Goal: Transaction & Acquisition: Purchase product/service

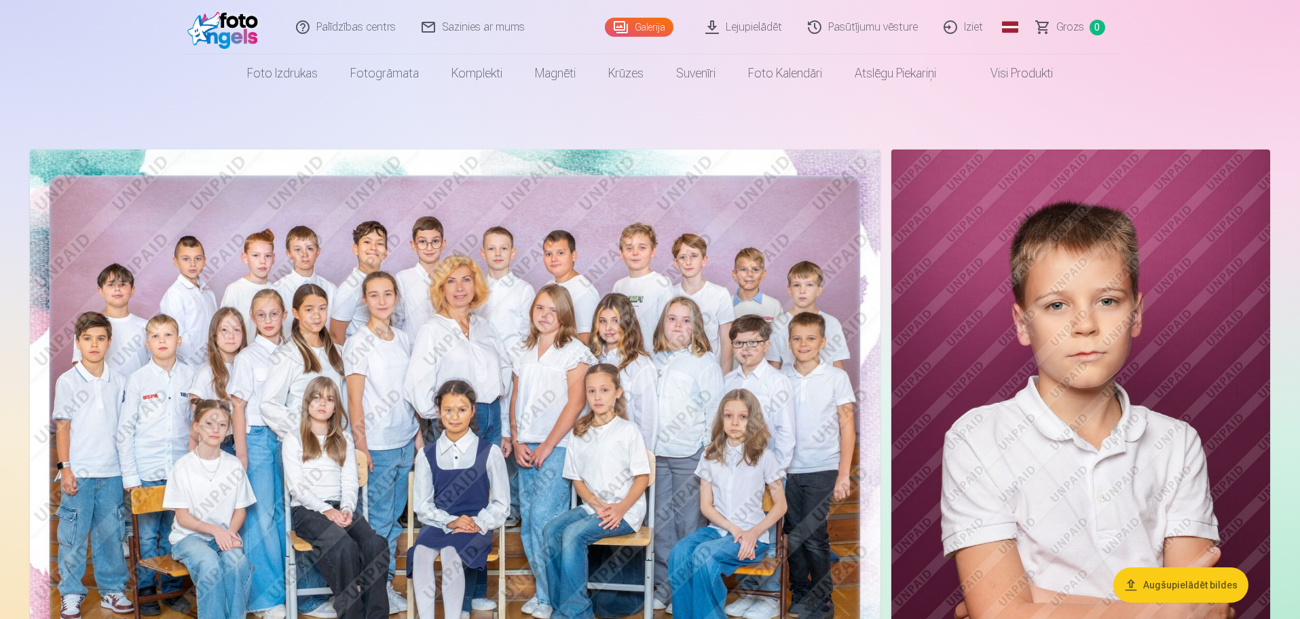
click at [457, 240] on img at bounding box center [455, 433] width 851 height 568
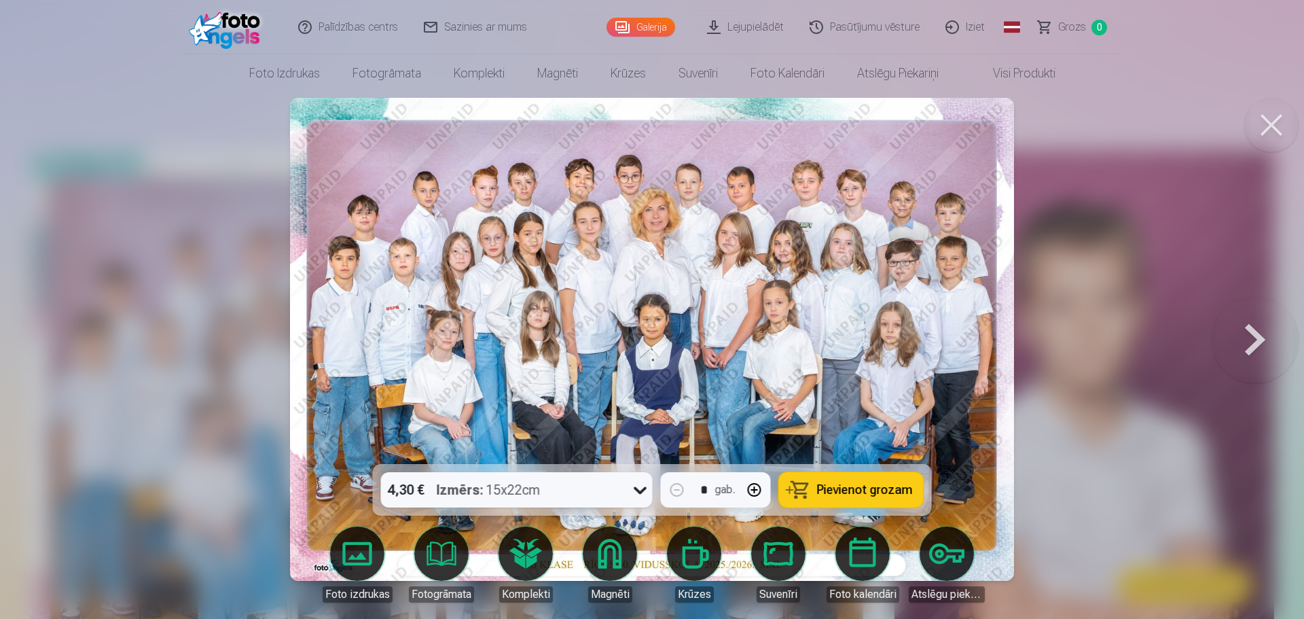
click at [865, 501] on button "Pievienot grozam" at bounding box center [851, 489] width 145 height 35
click at [1275, 124] on button at bounding box center [1271, 125] width 54 height 54
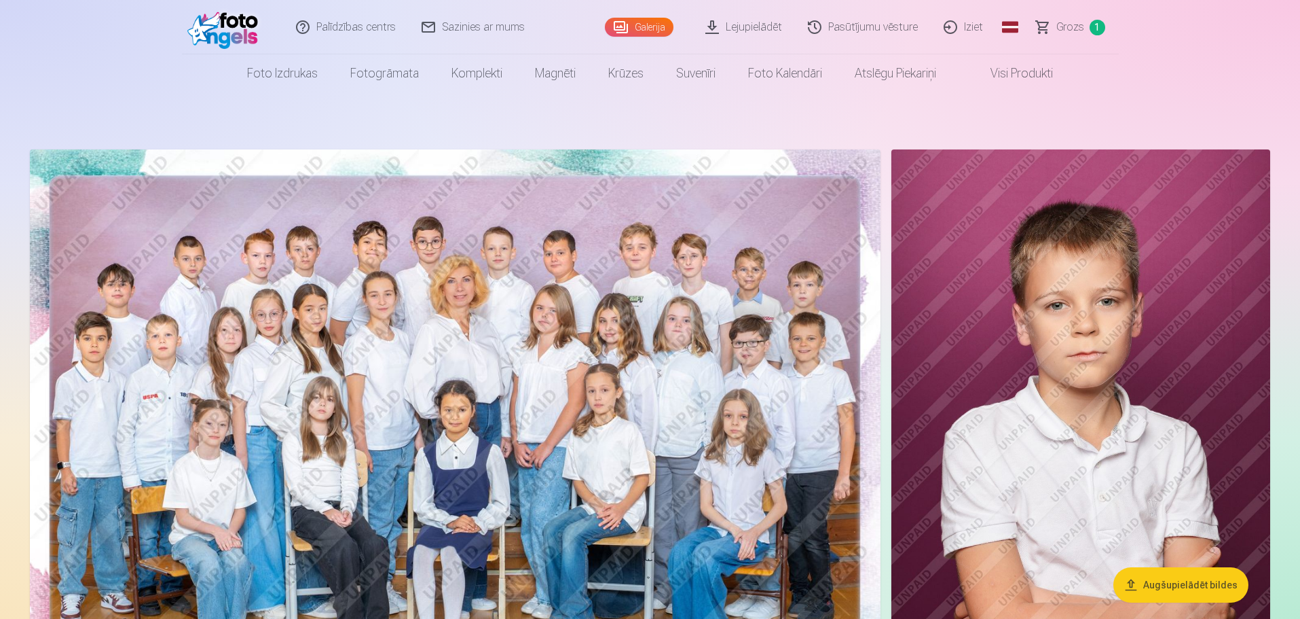
click at [1068, 409] on img at bounding box center [1081, 433] width 379 height 568
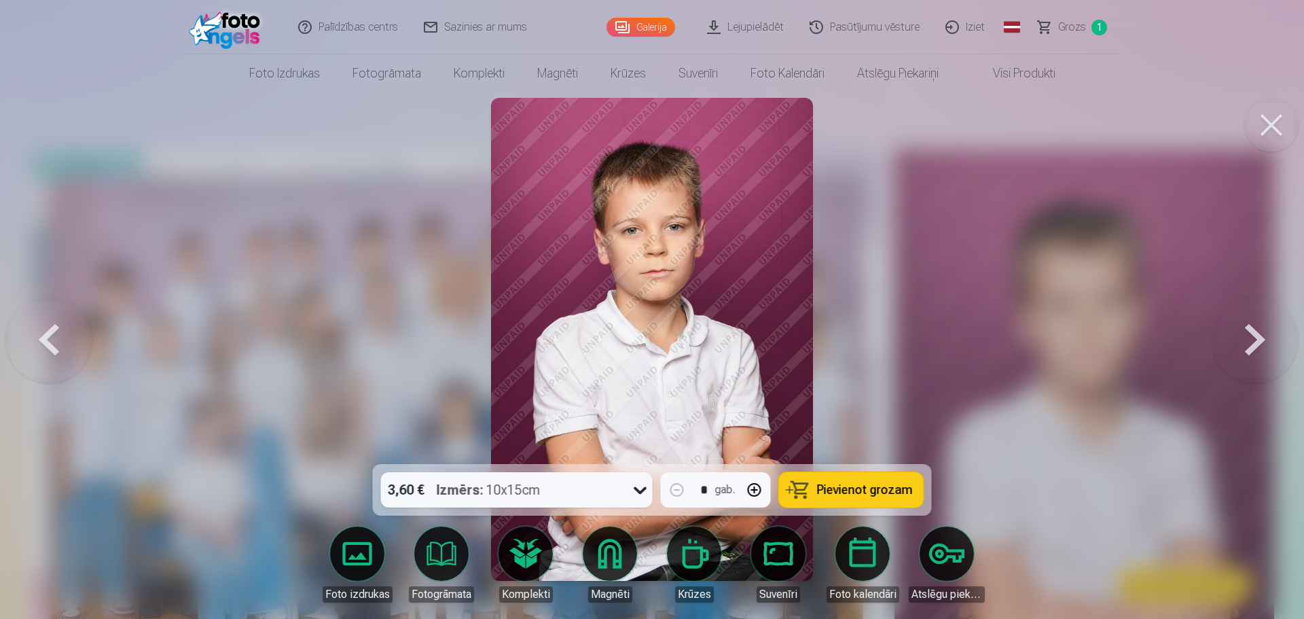
click at [870, 490] on span "Pievienot grozam" at bounding box center [865, 489] width 96 height 12
click at [1270, 122] on button at bounding box center [1271, 125] width 54 height 54
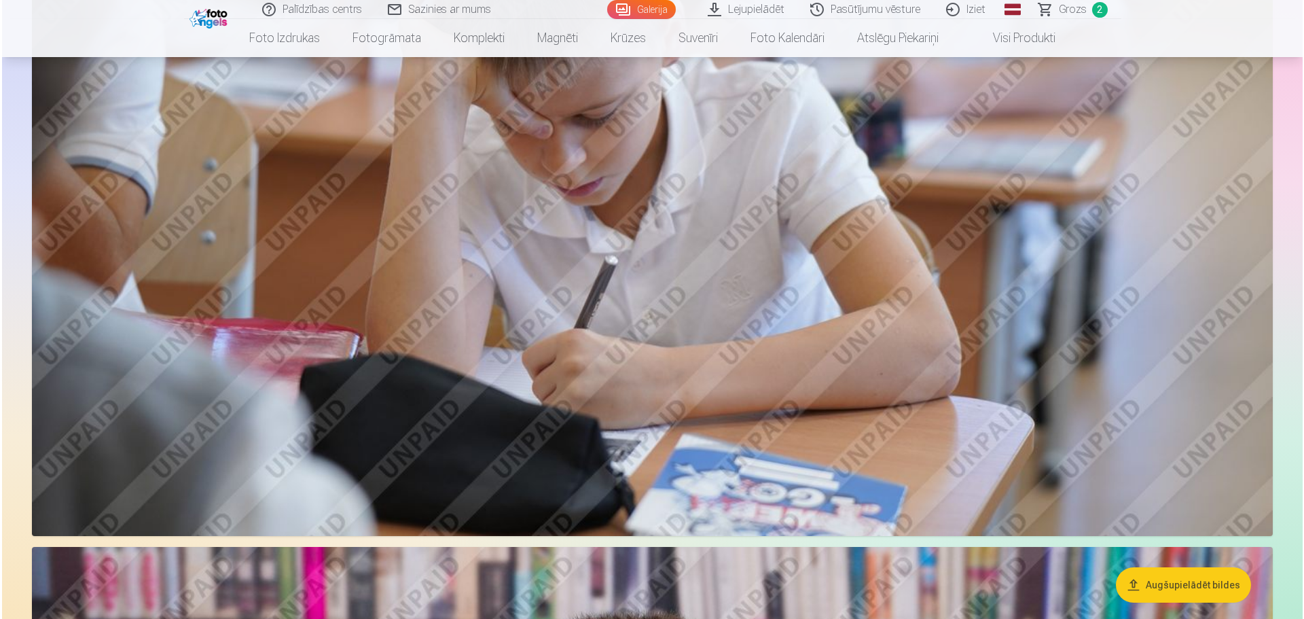
scroll to position [1029, 0]
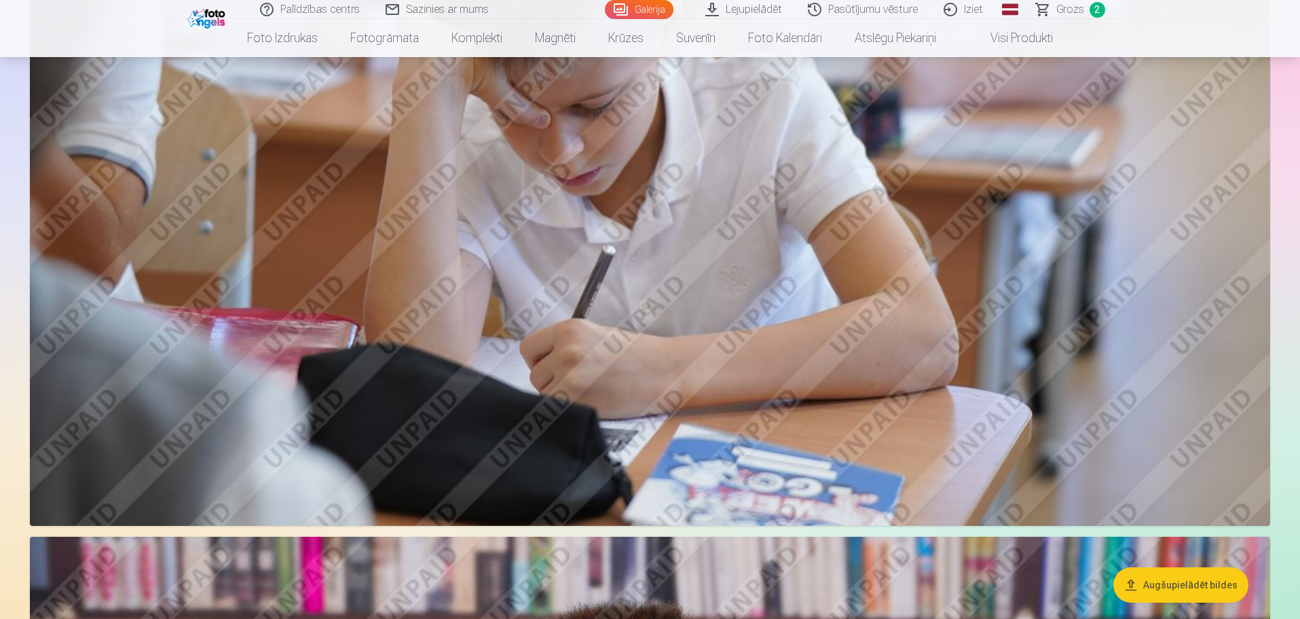
click at [872, 380] on img at bounding box center [650, 112] width 1241 height 827
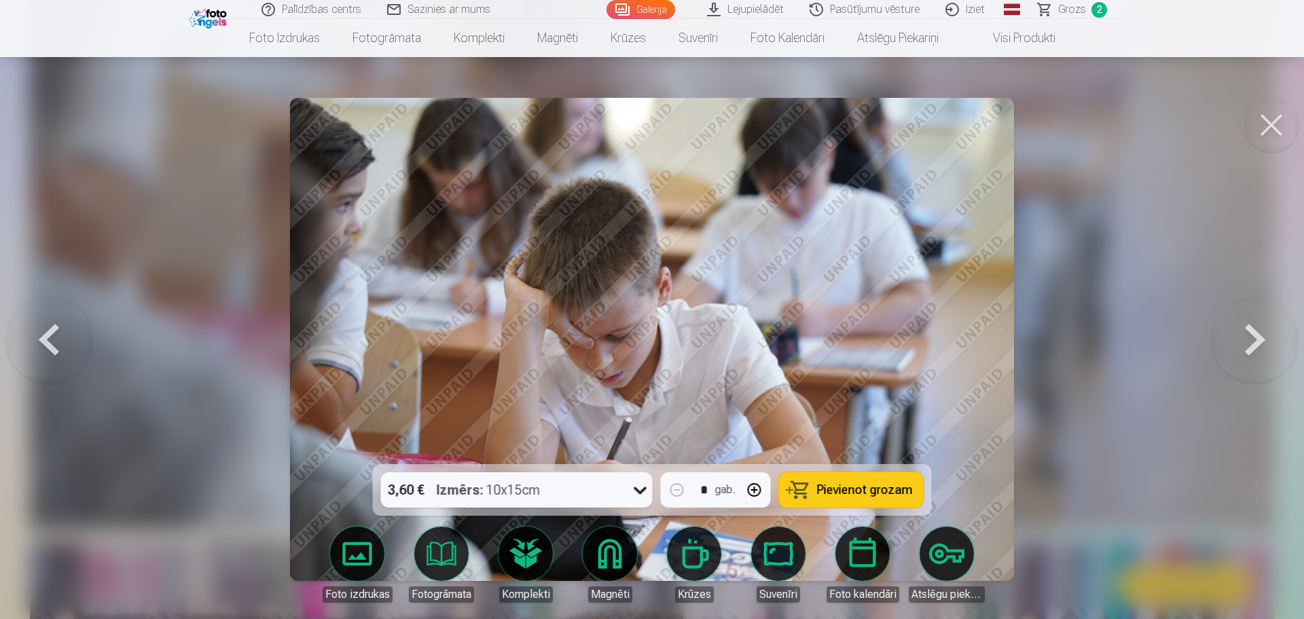
click at [847, 489] on span "Pievienot grozam" at bounding box center [865, 489] width 96 height 12
click at [1264, 120] on button at bounding box center [1271, 125] width 54 height 54
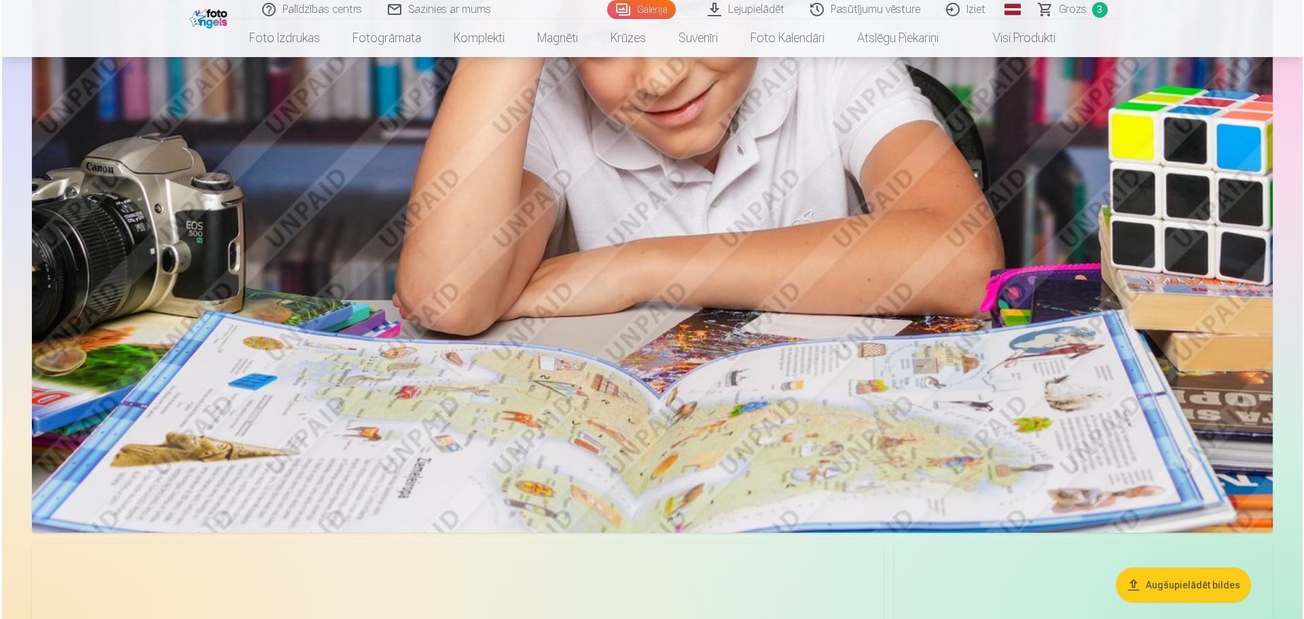
scroll to position [1661, 0]
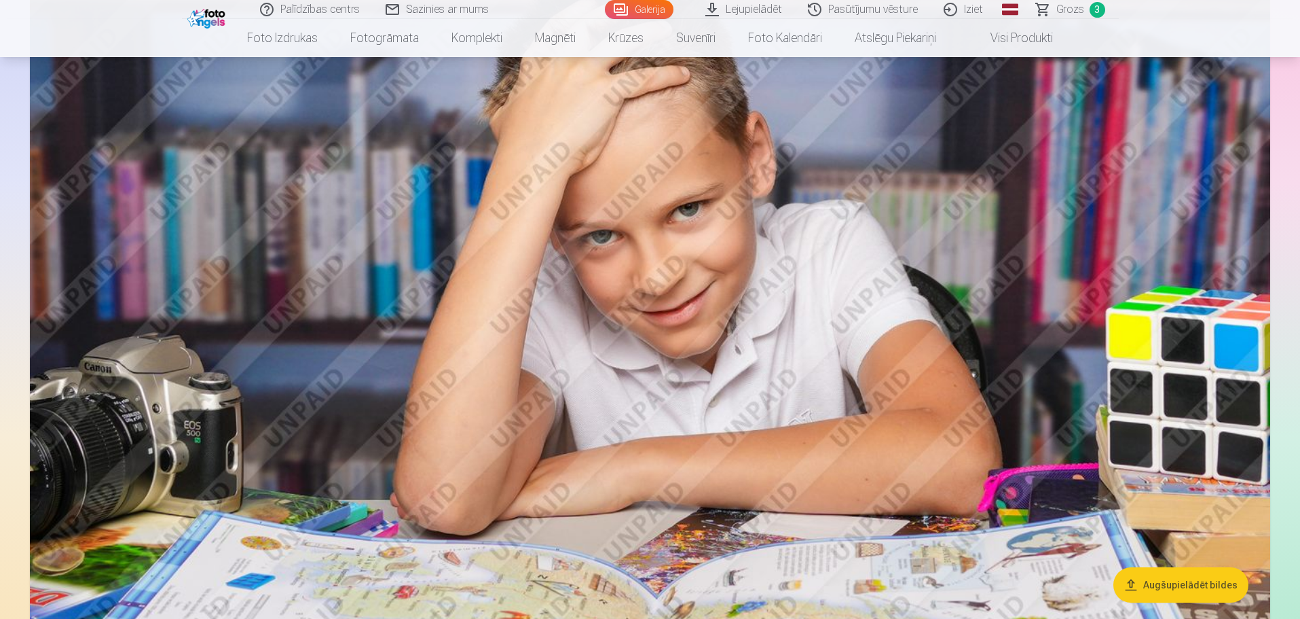
click at [676, 221] on img at bounding box center [650, 318] width 1241 height 827
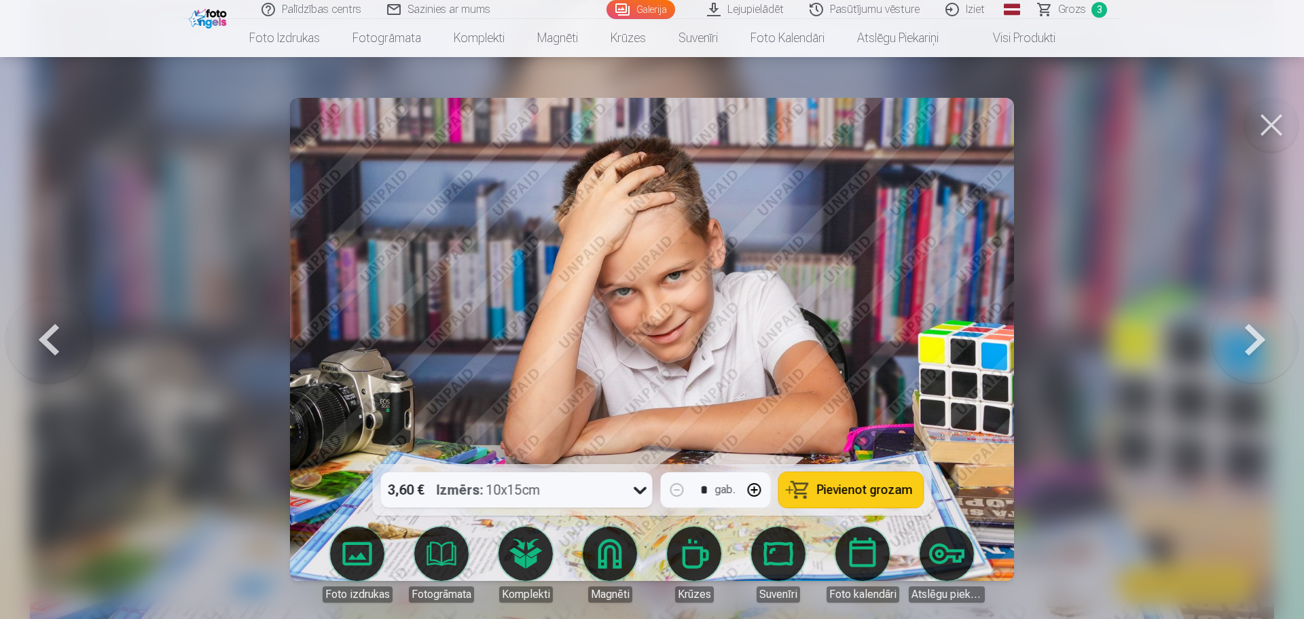
click at [835, 486] on span "Pievienot grozam" at bounding box center [865, 489] width 96 height 12
click at [1271, 128] on button at bounding box center [1271, 125] width 54 height 54
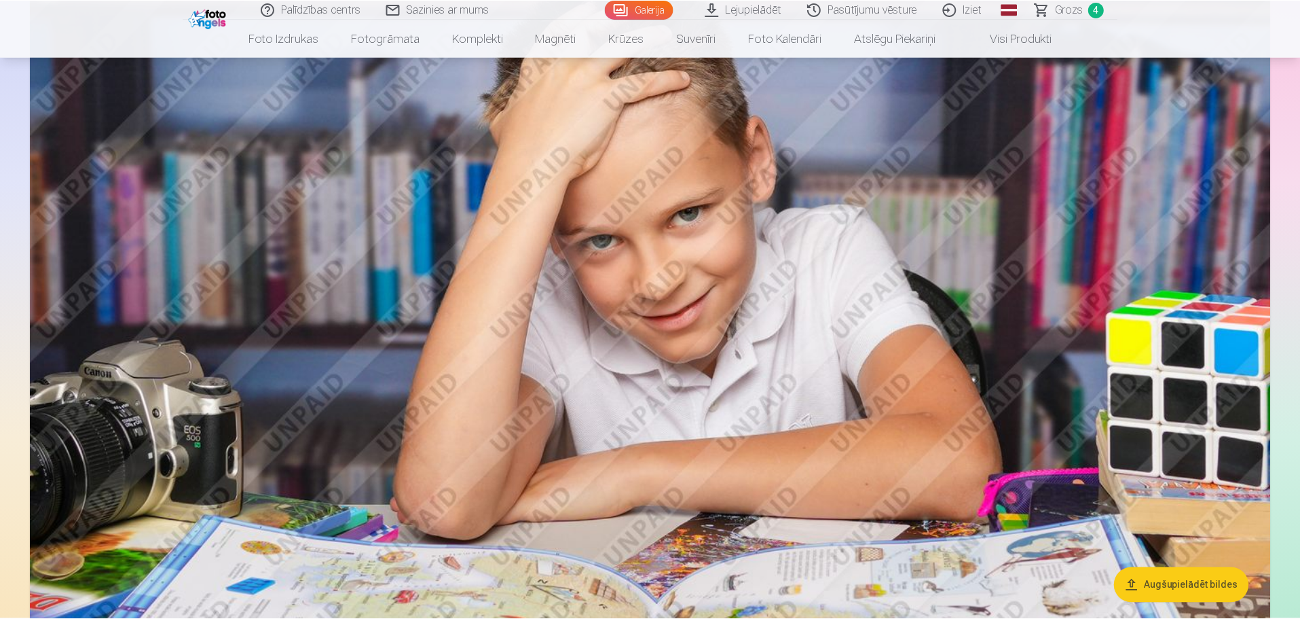
scroll to position [1657, 0]
drag, startPoint x: 1300, startPoint y: 128, endPoint x: 1300, endPoint y: 168, distance: 40.1
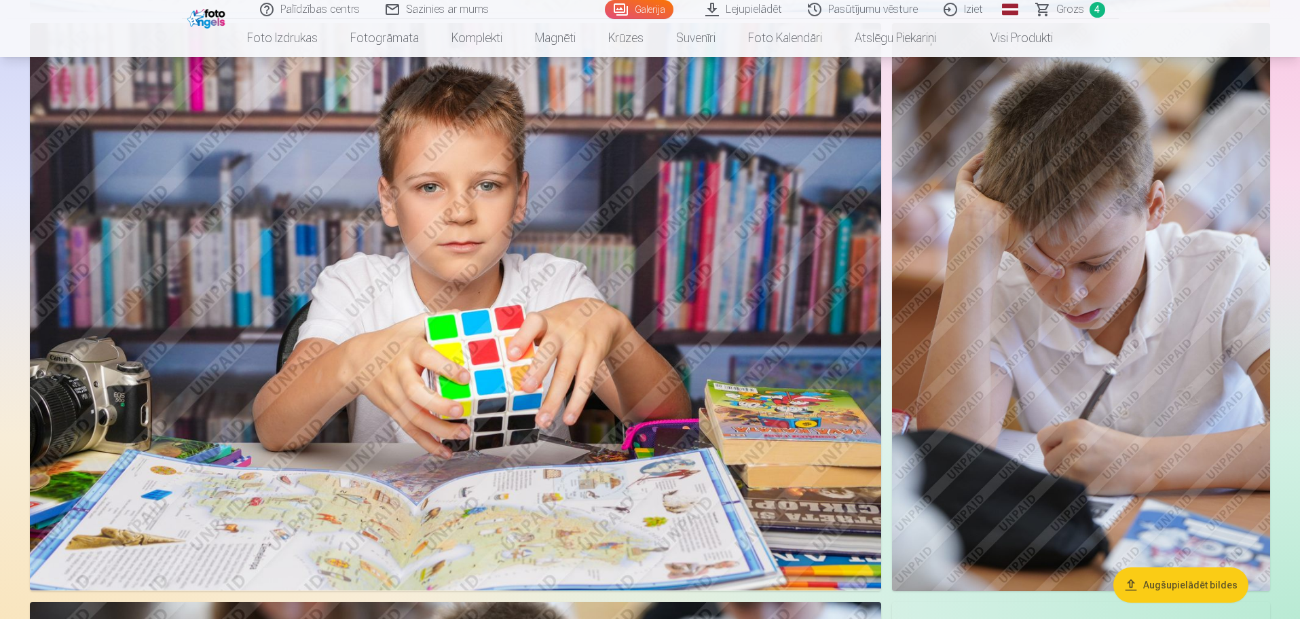
scroll to position [2901, 0]
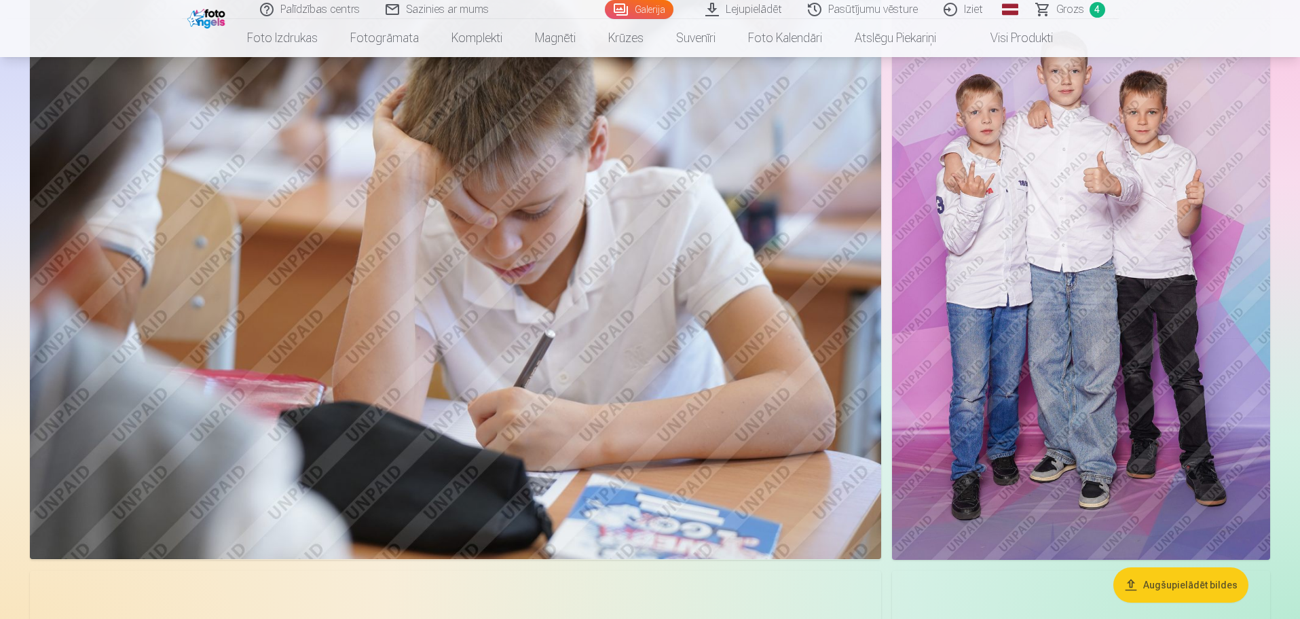
click at [1088, 198] on img at bounding box center [1081, 276] width 378 height 568
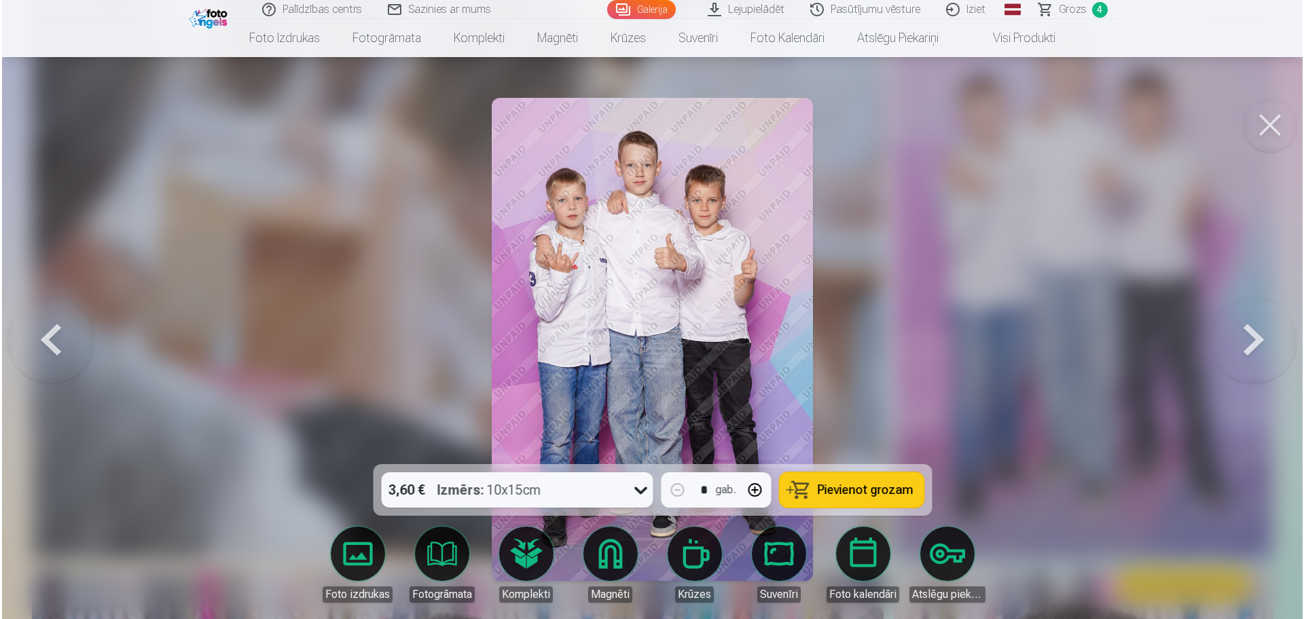
scroll to position [2998, 0]
click at [880, 492] on span "Pievienot grozam" at bounding box center [865, 489] width 96 height 12
click at [1270, 132] on button at bounding box center [1271, 125] width 54 height 54
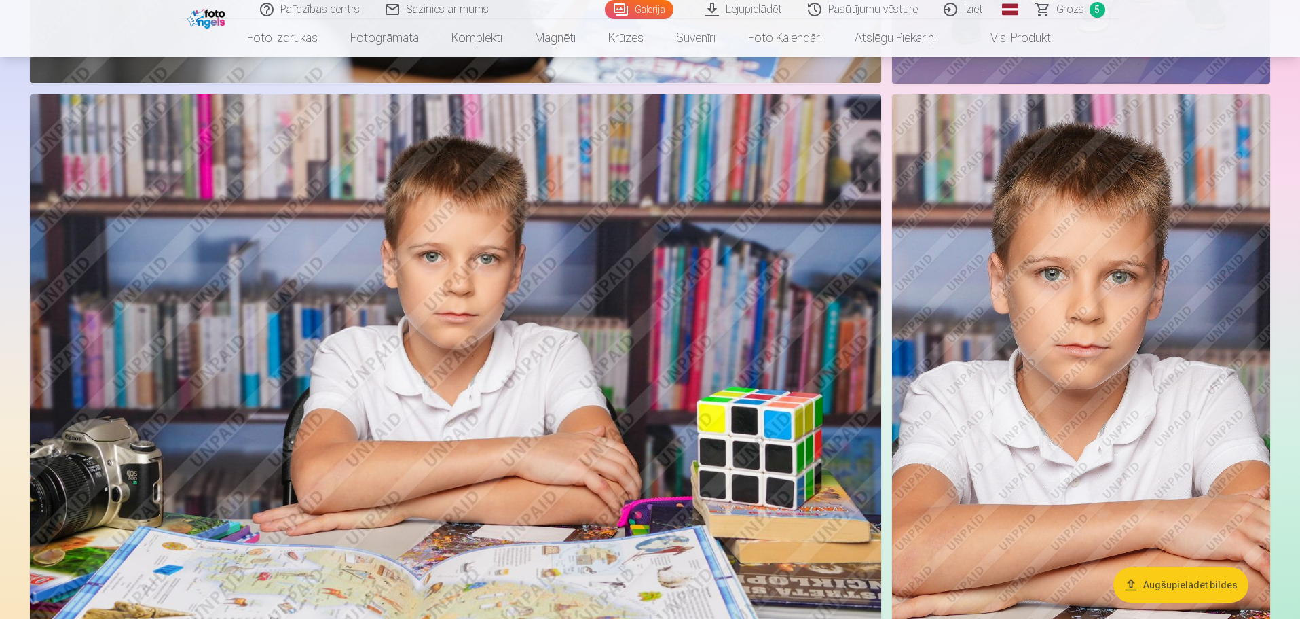
scroll to position [3555, 0]
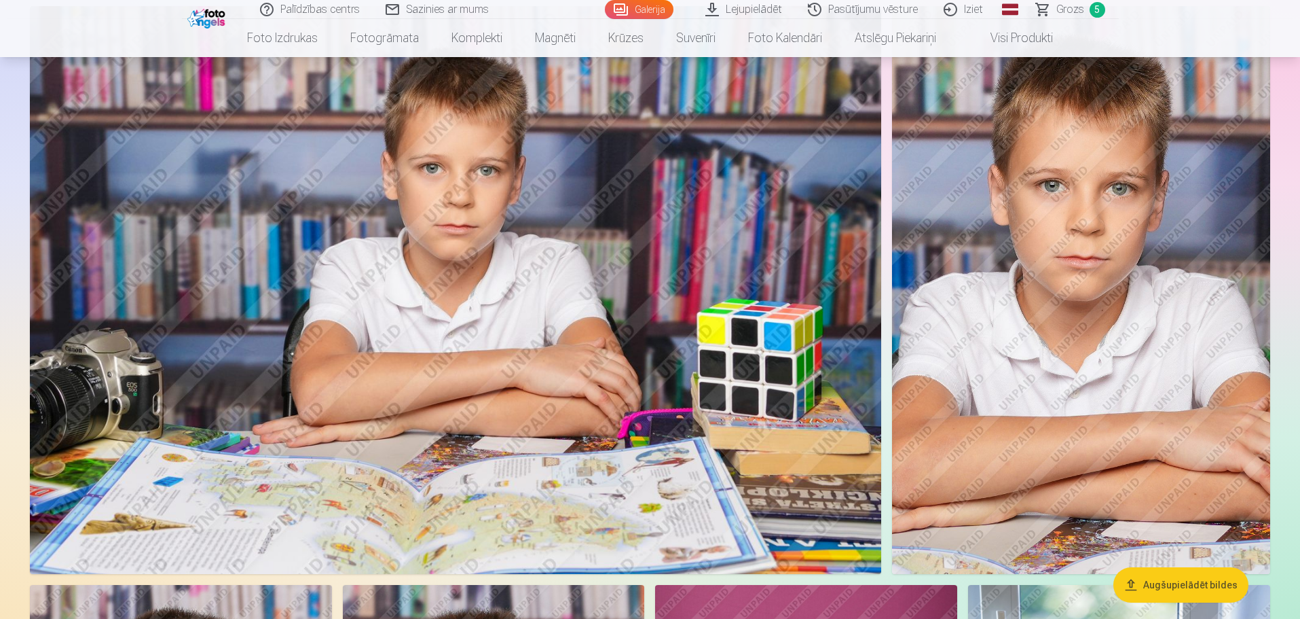
click at [1031, 219] on img at bounding box center [1081, 290] width 378 height 568
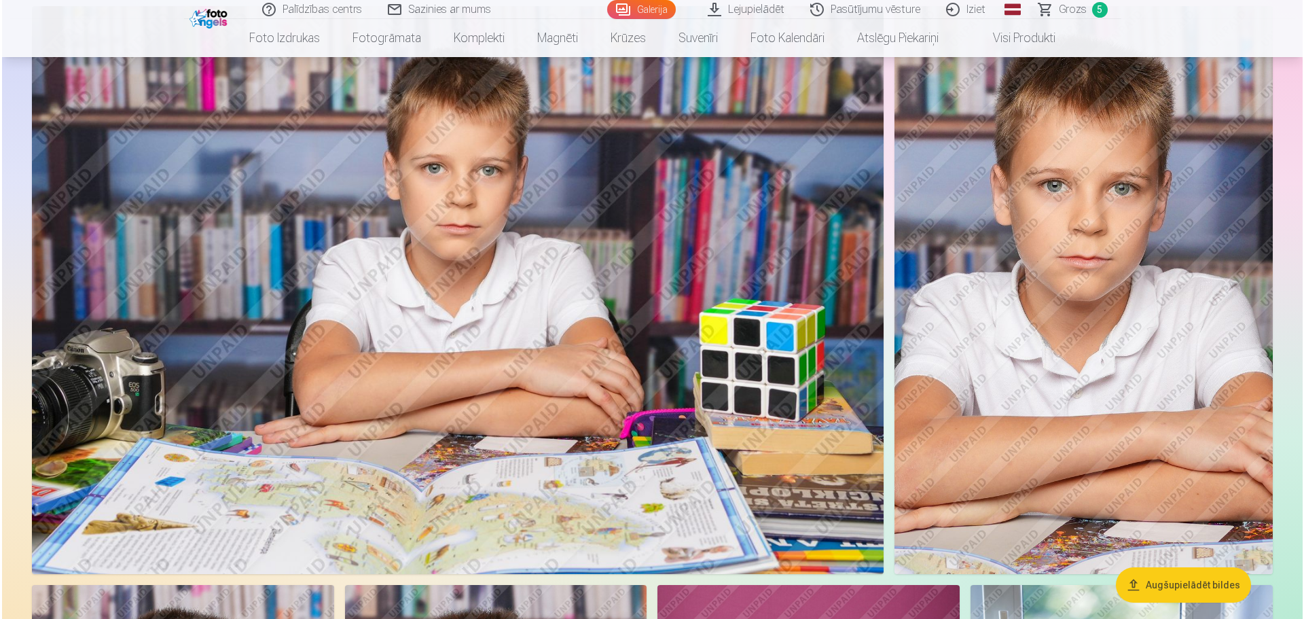
scroll to position [3564, 0]
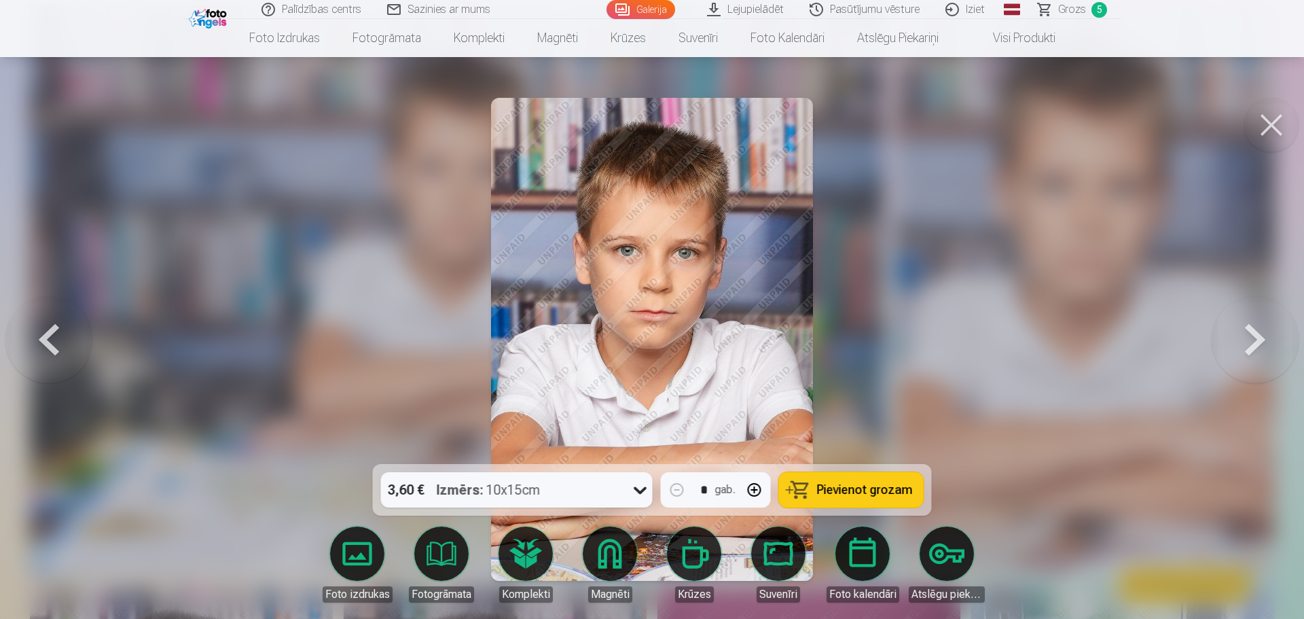
click at [855, 495] on span "Pievienot grozam" at bounding box center [865, 489] width 96 height 12
click at [1270, 127] on button at bounding box center [1271, 125] width 54 height 54
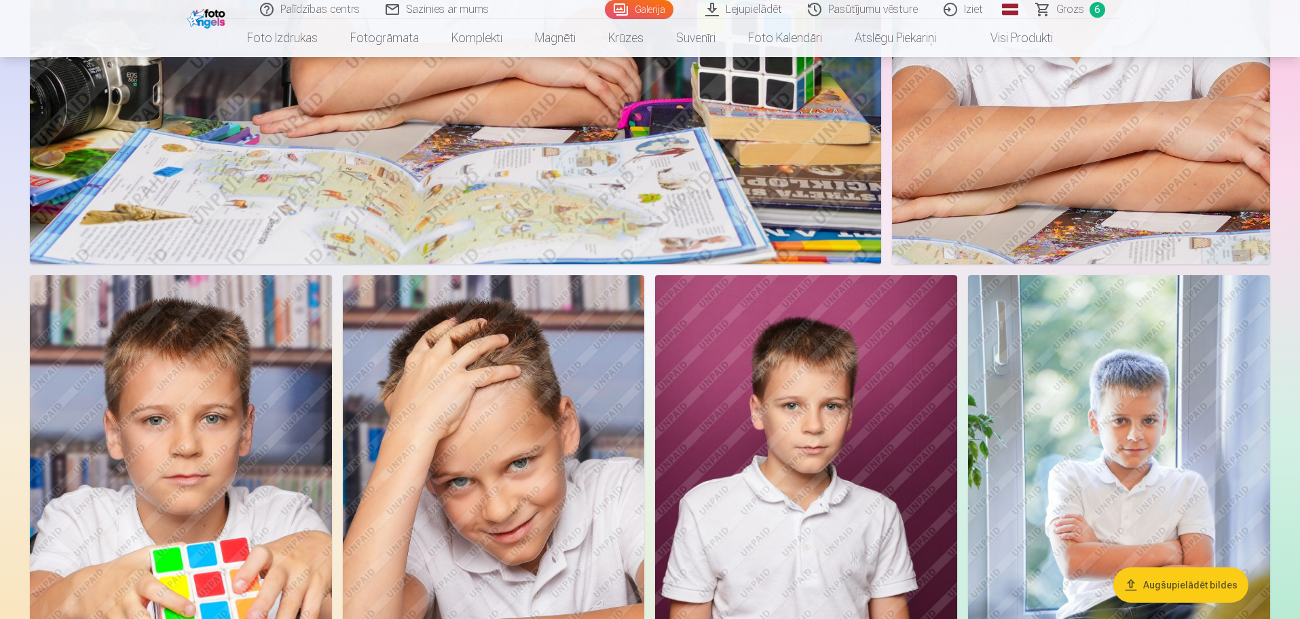
scroll to position [4086, 0]
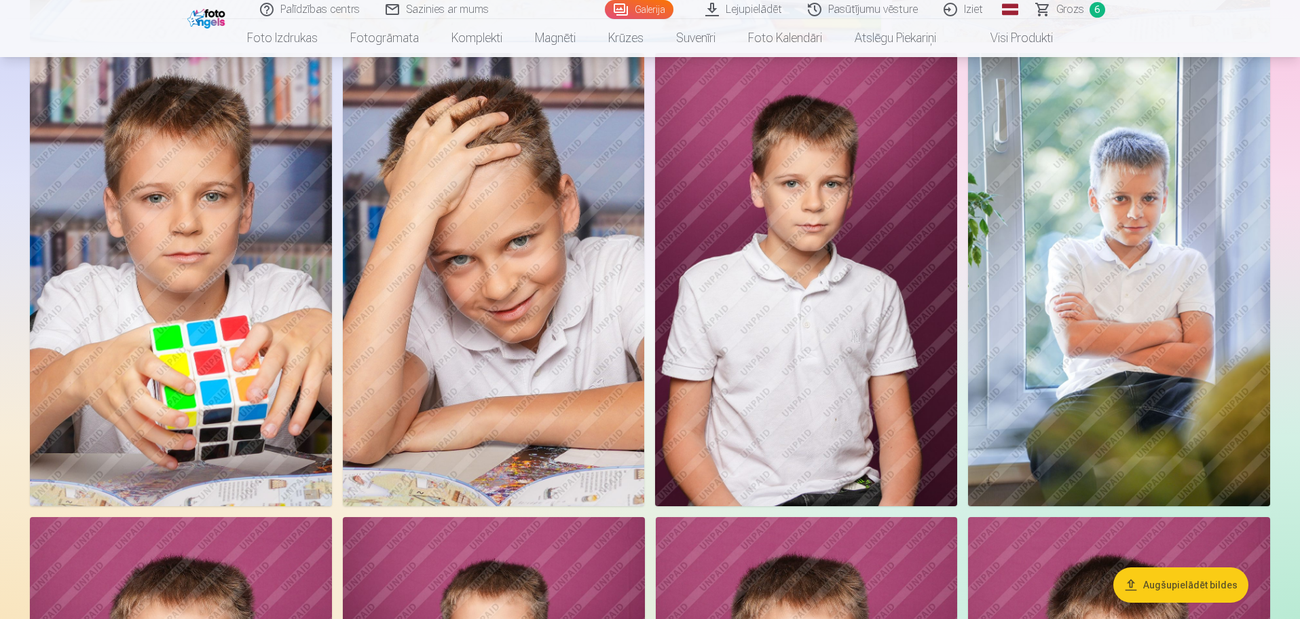
click at [875, 227] on img at bounding box center [806, 279] width 302 height 453
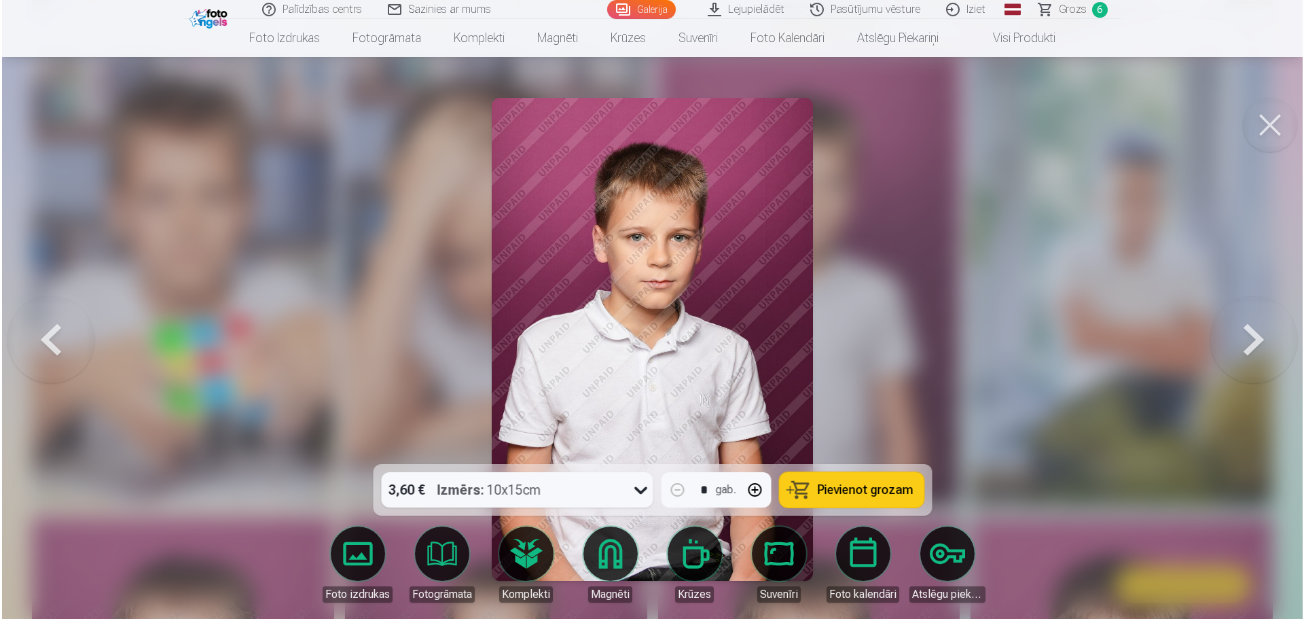
scroll to position [4096, 0]
click at [849, 488] on span "Pievienot grozam" at bounding box center [865, 489] width 96 height 12
click at [1272, 117] on button at bounding box center [1271, 125] width 54 height 54
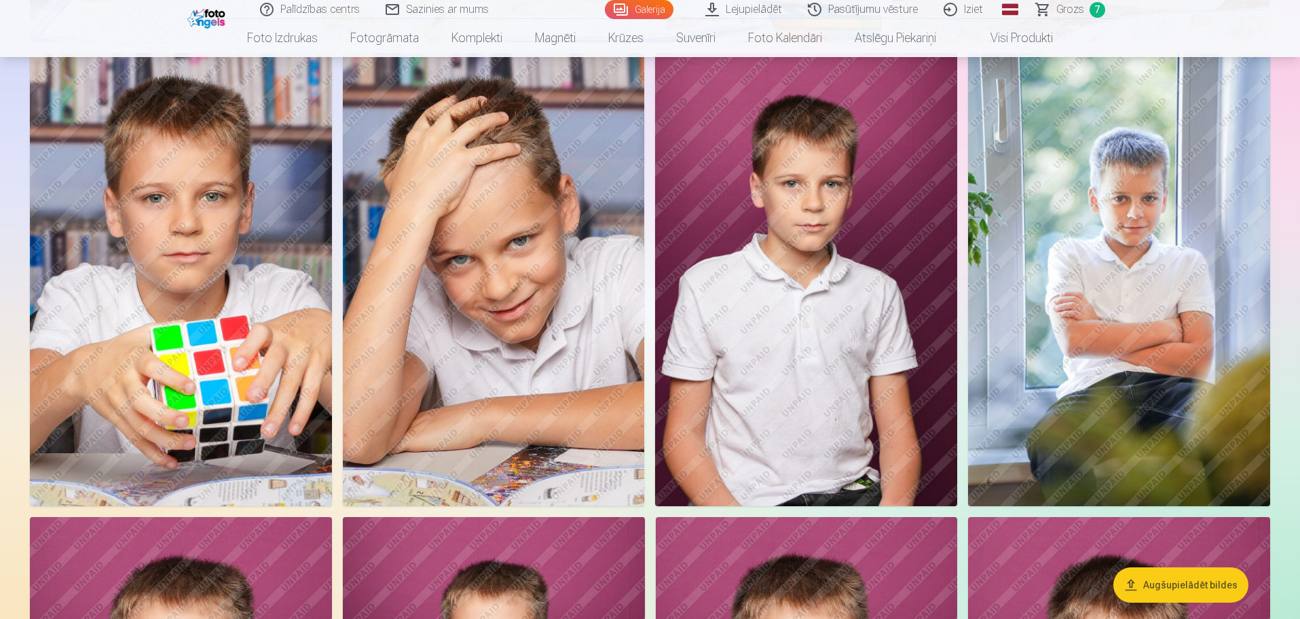
scroll to position [4130, 0]
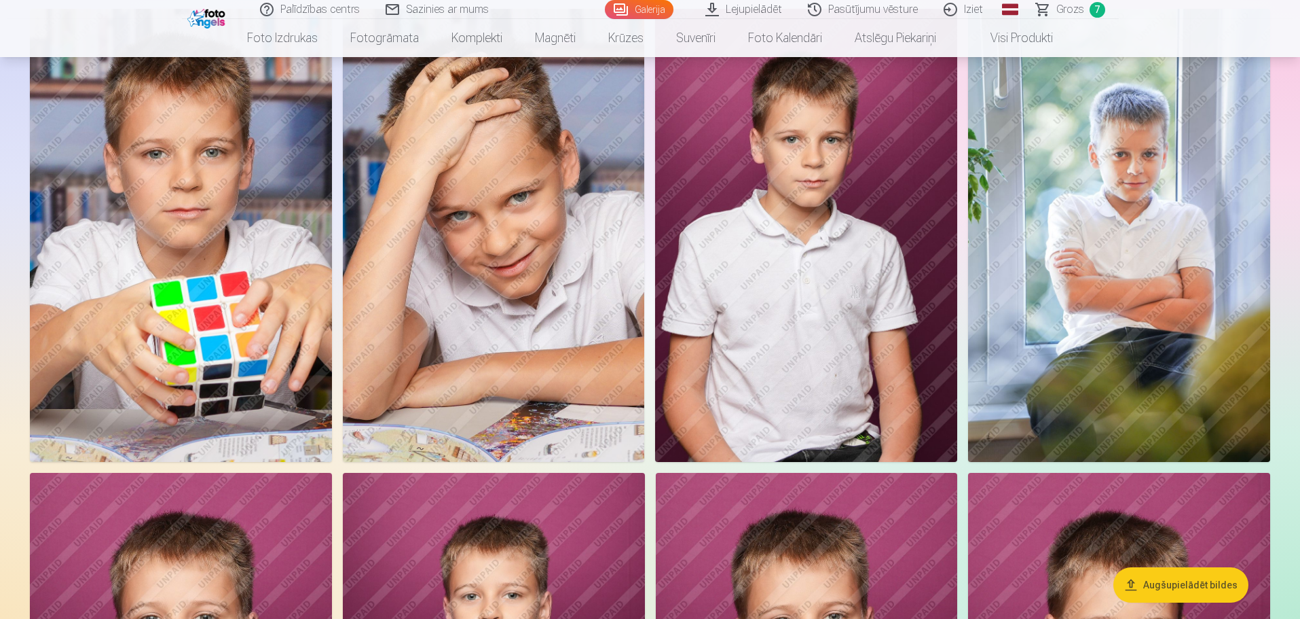
click at [1126, 181] on img at bounding box center [1119, 235] width 302 height 453
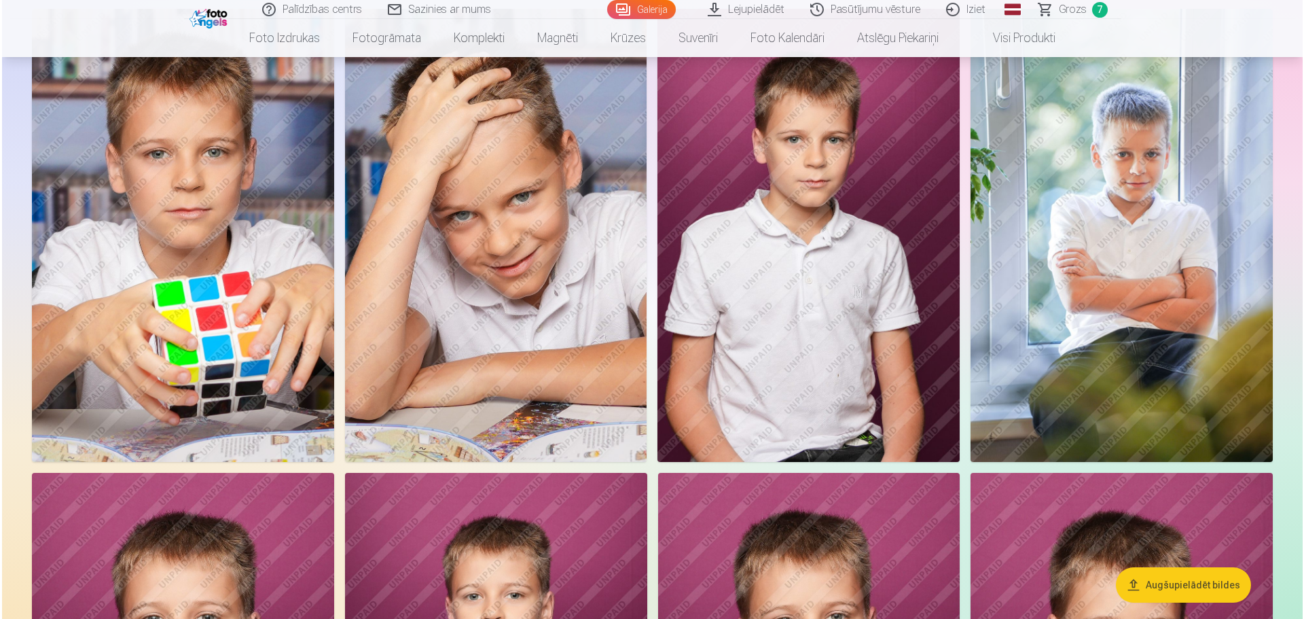
scroll to position [4141, 0]
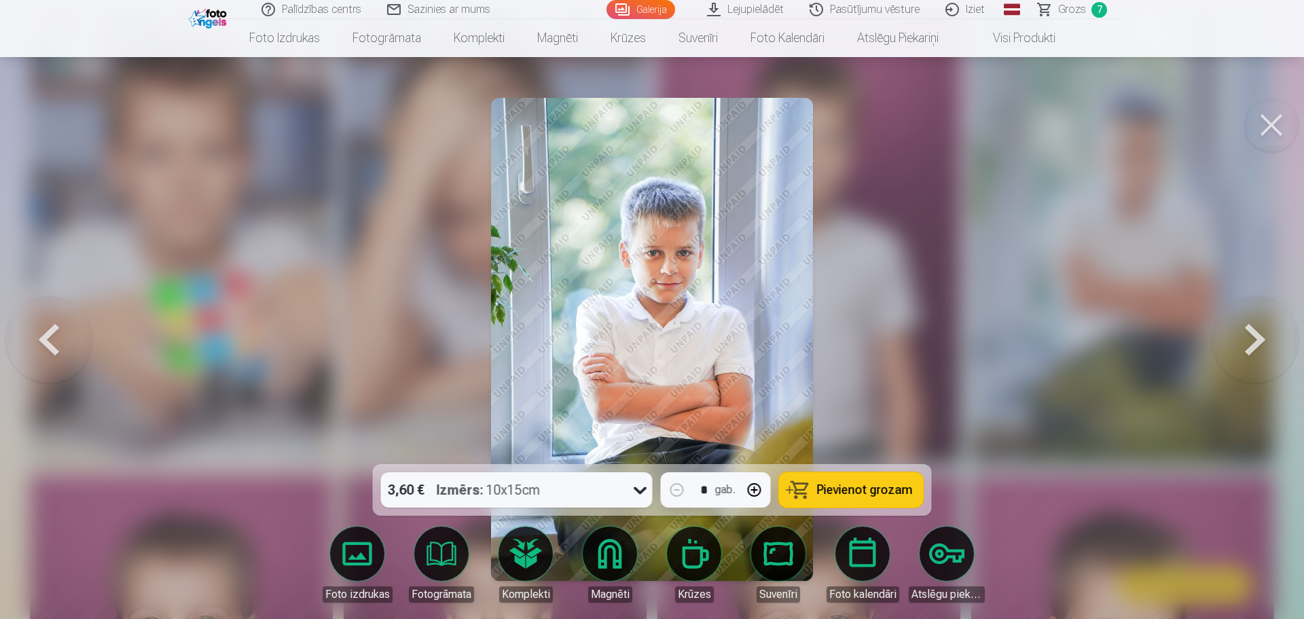
click at [860, 489] on span "Pievienot grozam" at bounding box center [865, 489] width 96 height 12
click at [1270, 119] on button at bounding box center [1271, 125] width 54 height 54
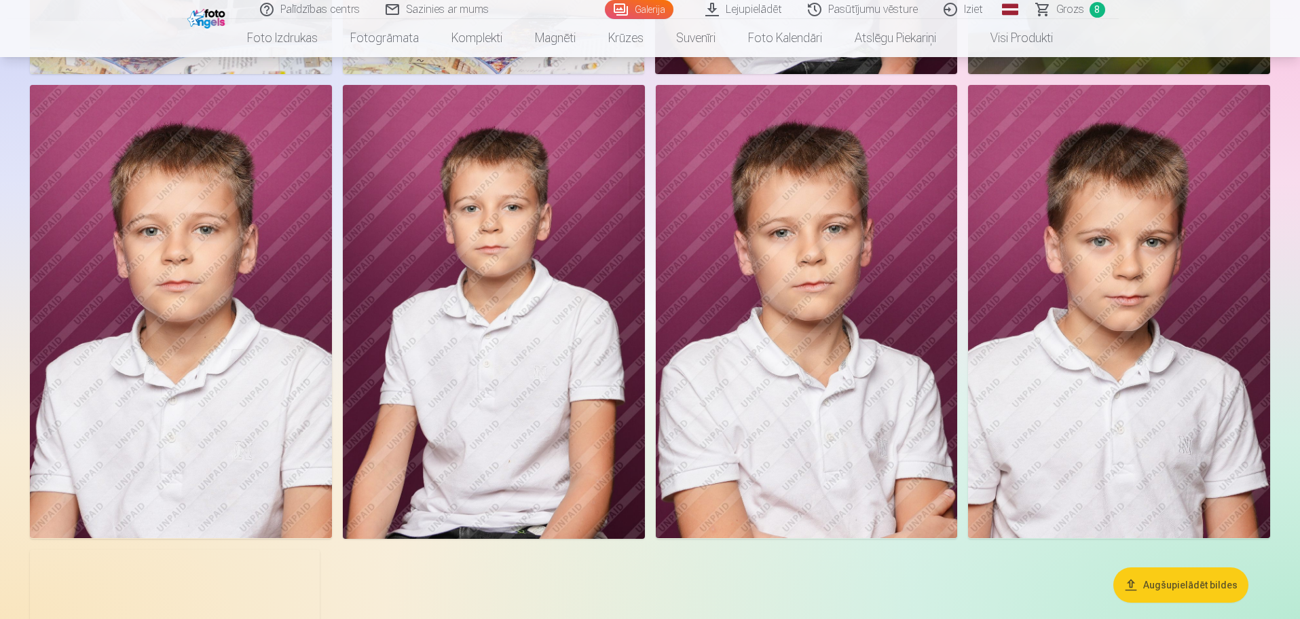
scroll to position [4551, 0]
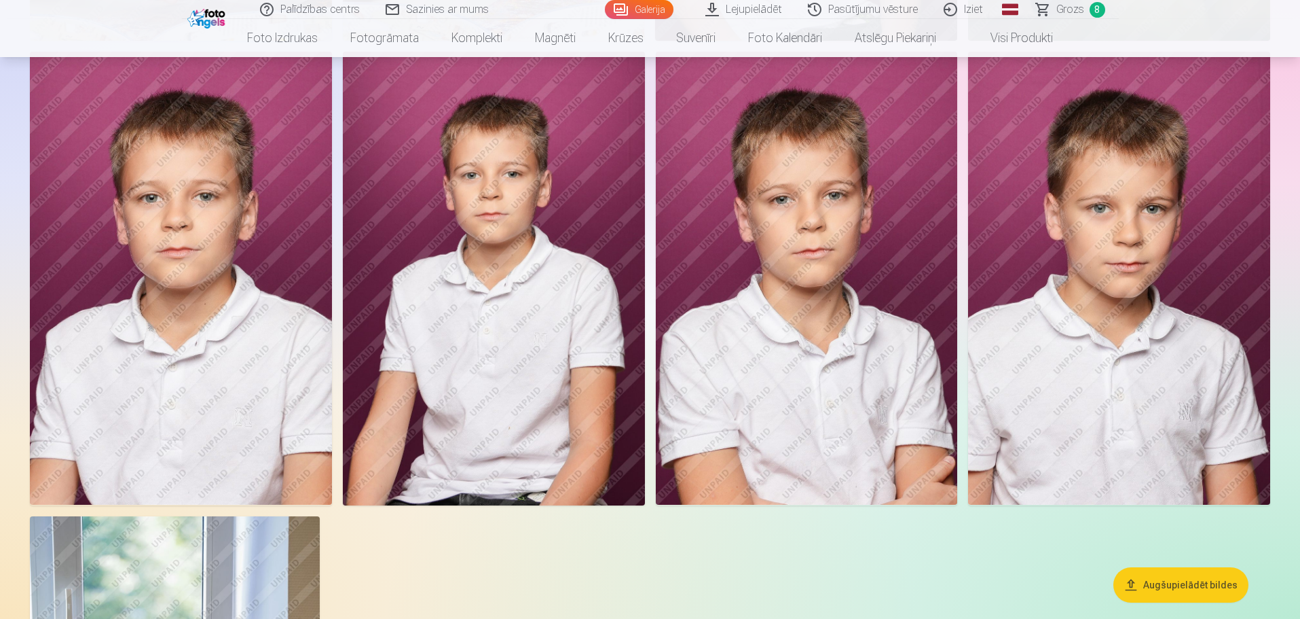
click at [1100, 310] on img at bounding box center [1119, 278] width 302 height 453
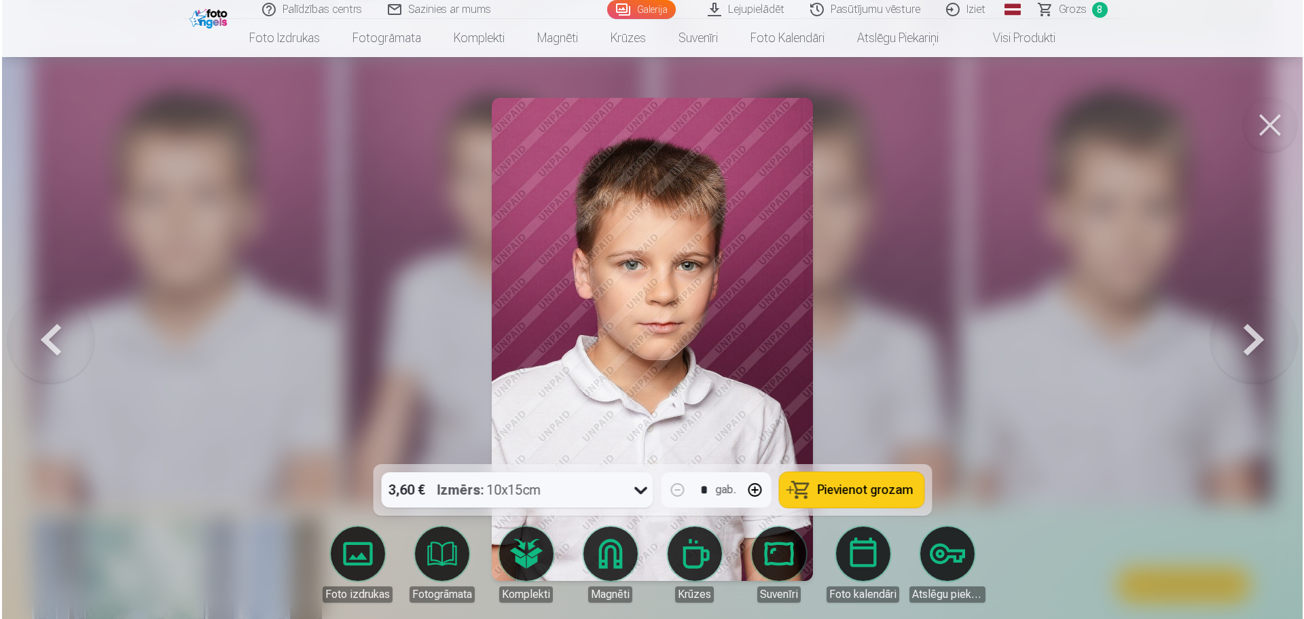
scroll to position [4562, 0]
click at [859, 488] on span "Pievienot grozam" at bounding box center [865, 489] width 96 height 12
click at [1270, 125] on button at bounding box center [1271, 125] width 54 height 54
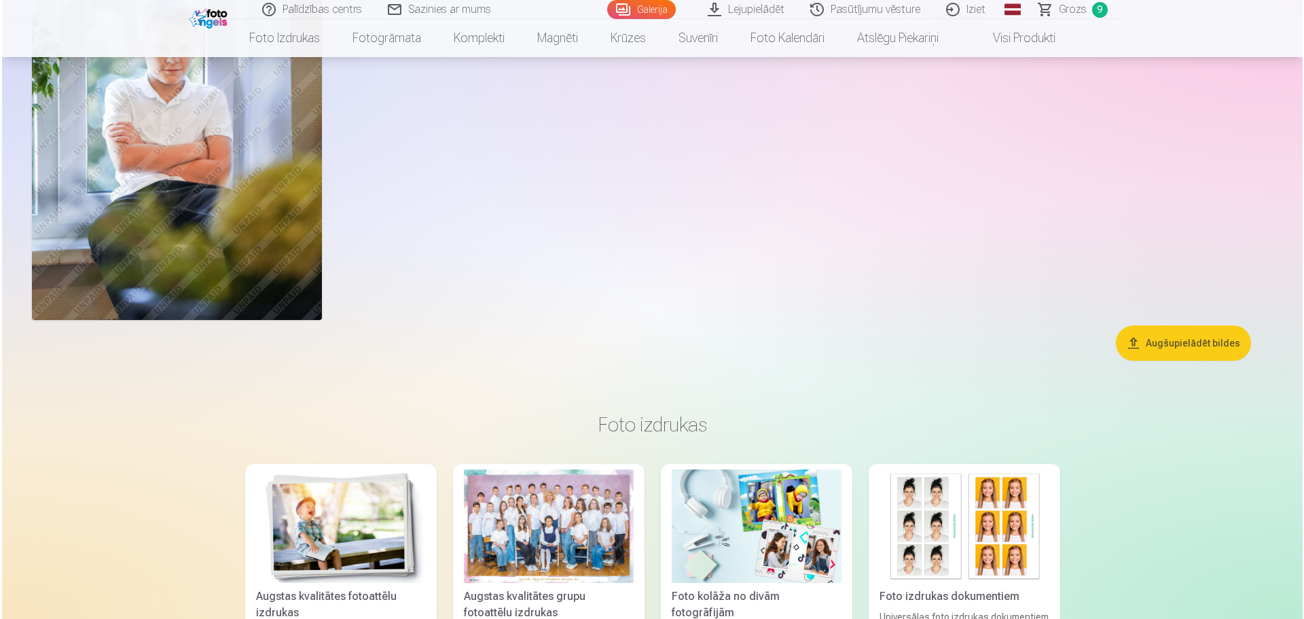
scroll to position [5094, 0]
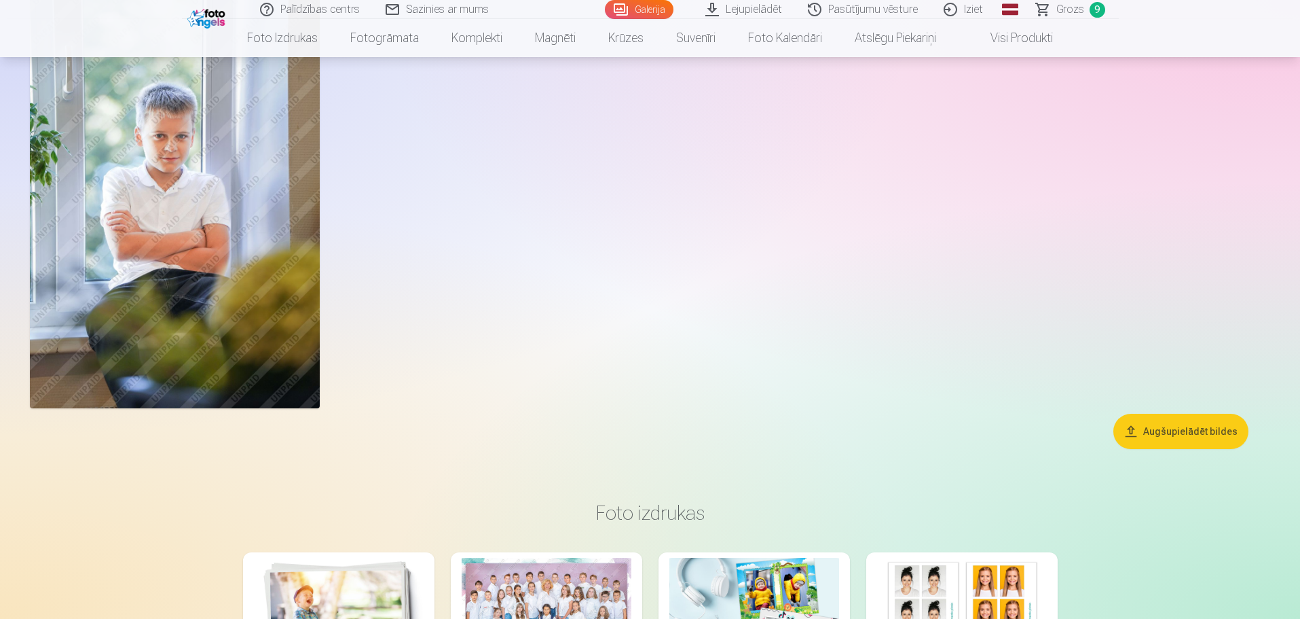
click at [172, 187] on img at bounding box center [175, 191] width 290 height 435
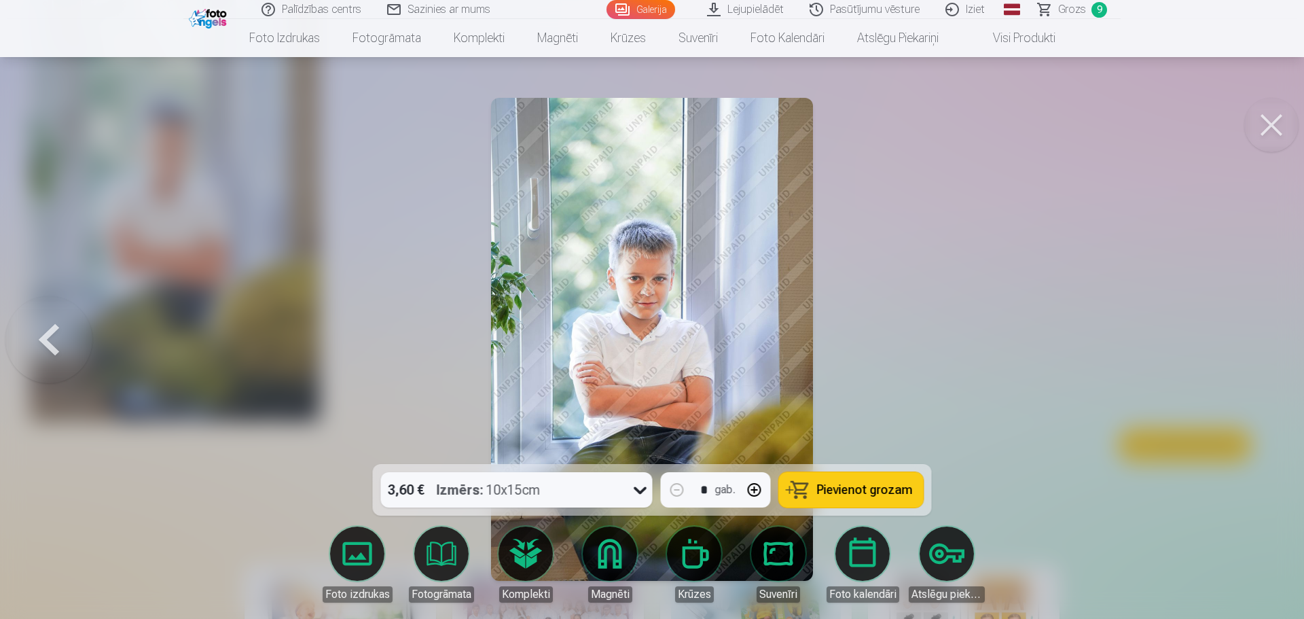
click at [866, 488] on span "Pievienot grozam" at bounding box center [865, 489] width 96 height 12
click at [1262, 124] on button at bounding box center [1271, 125] width 54 height 54
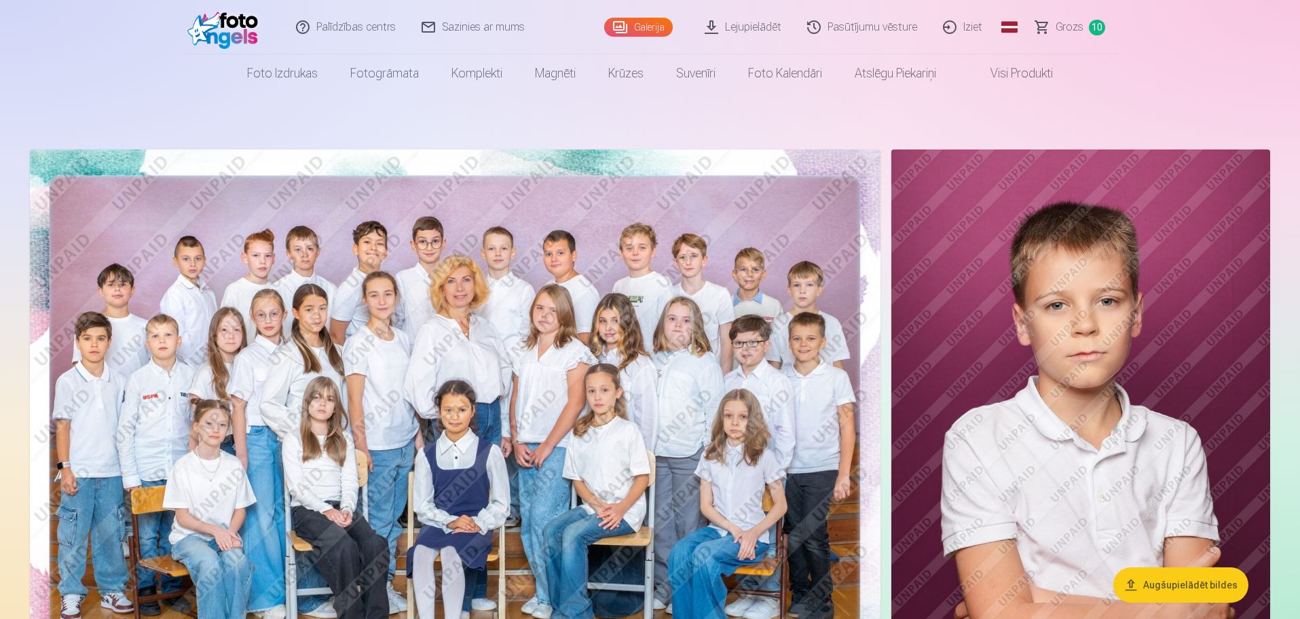
click at [1202, 584] on button "Augšupielādēt bildes" at bounding box center [1181, 584] width 135 height 35
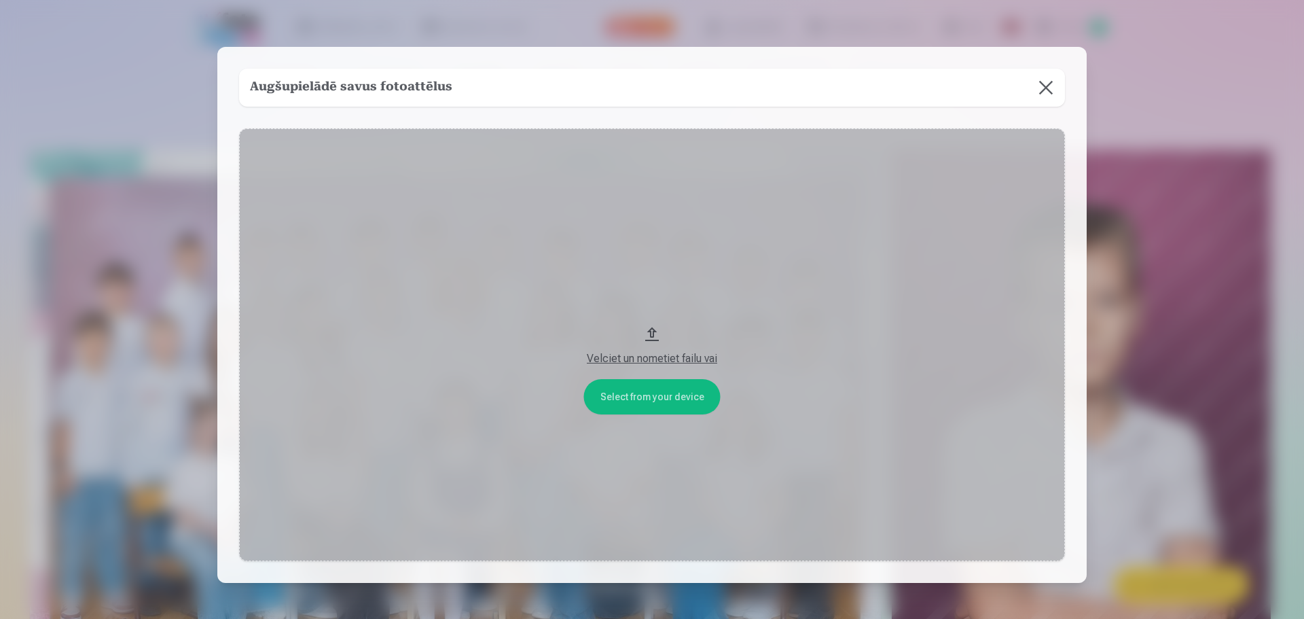
click at [1049, 88] on button at bounding box center [1046, 88] width 38 height 38
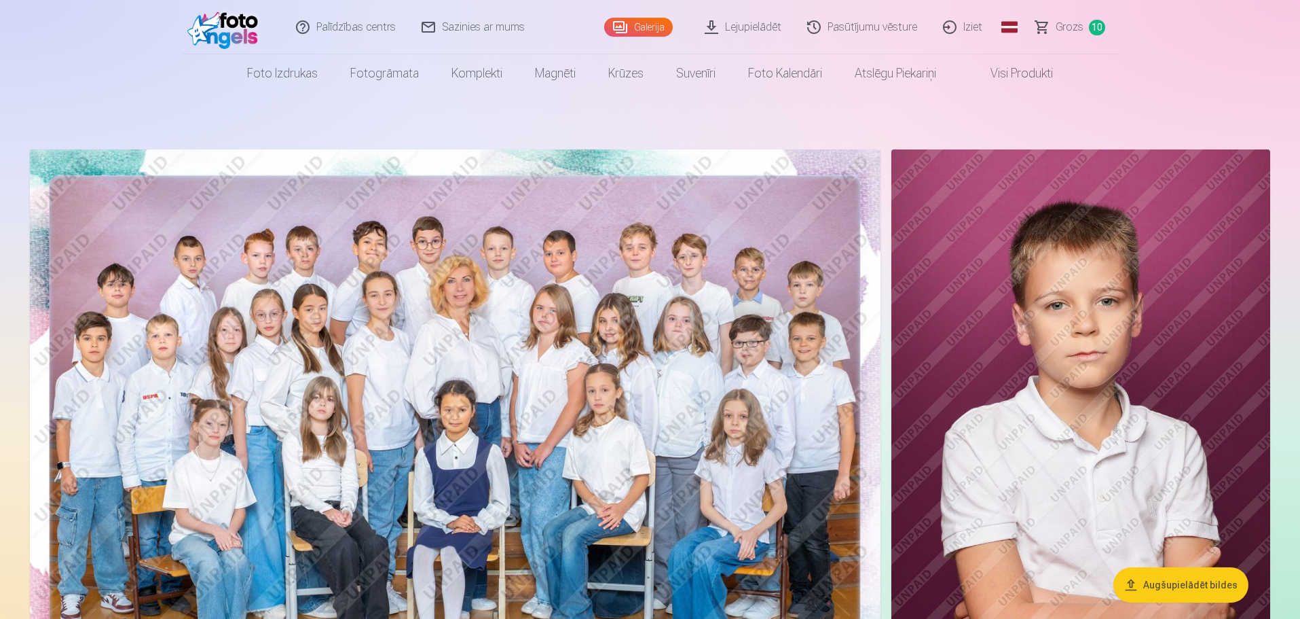
click at [1096, 22] on span "10" at bounding box center [1097, 28] width 16 height 16
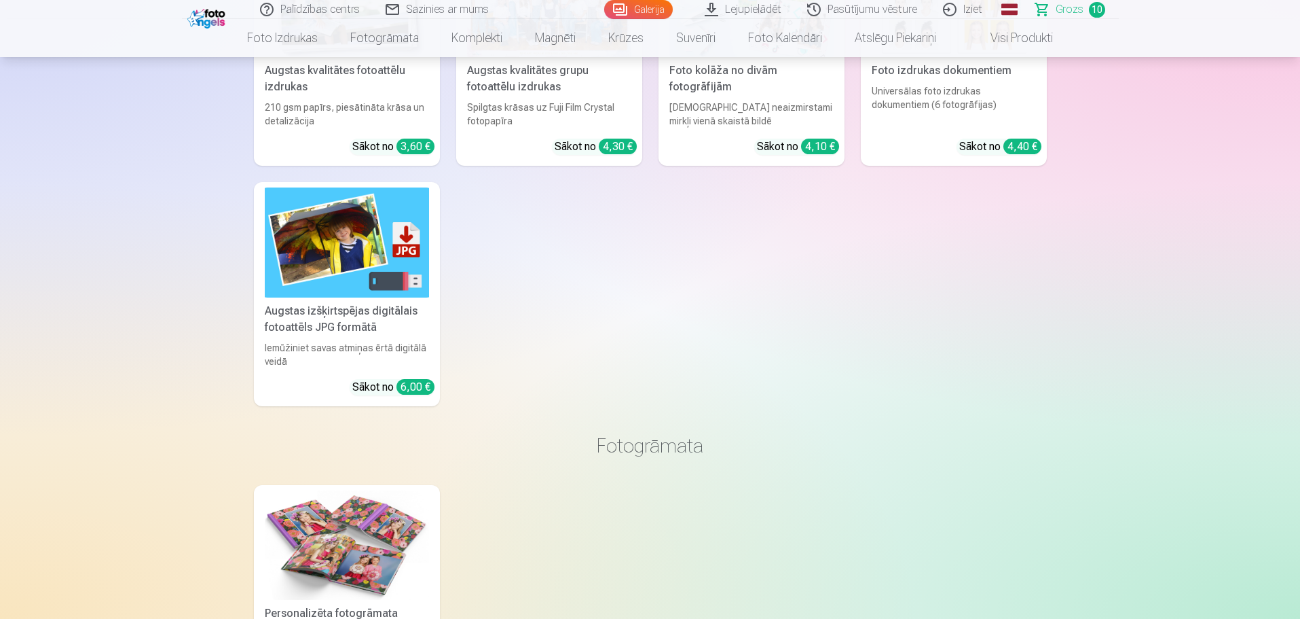
scroll to position [4353, 0]
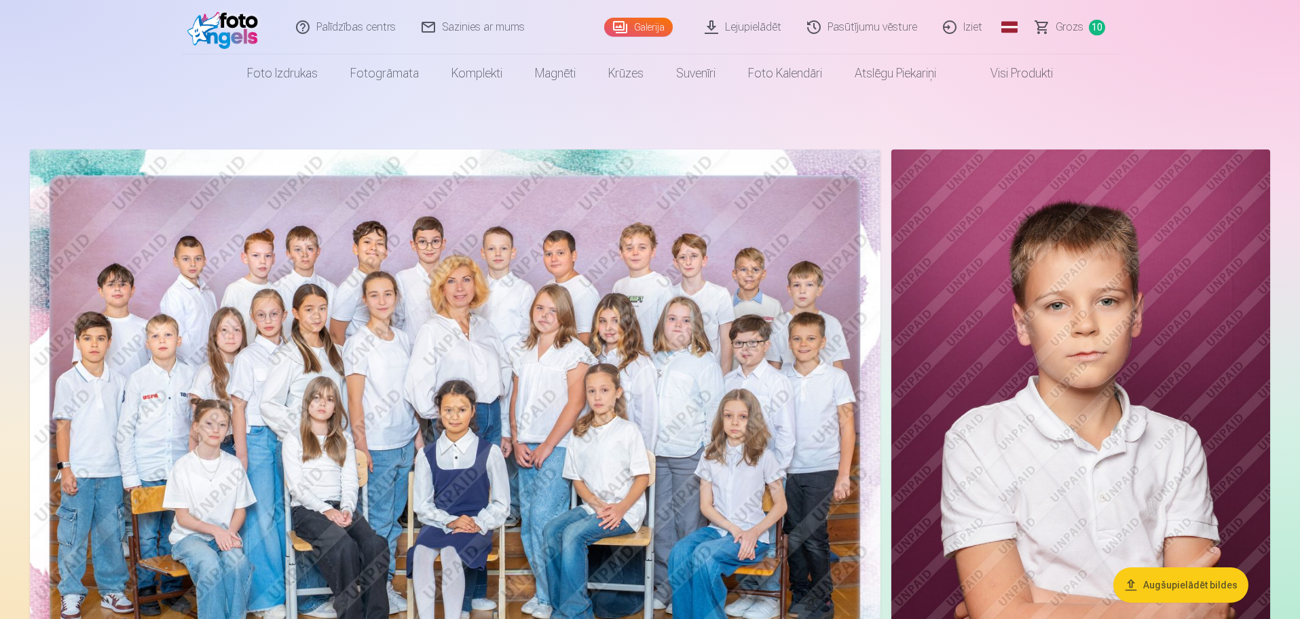
click at [1075, 28] on span "Grozs" at bounding box center [1070, 27] width 28 height 16
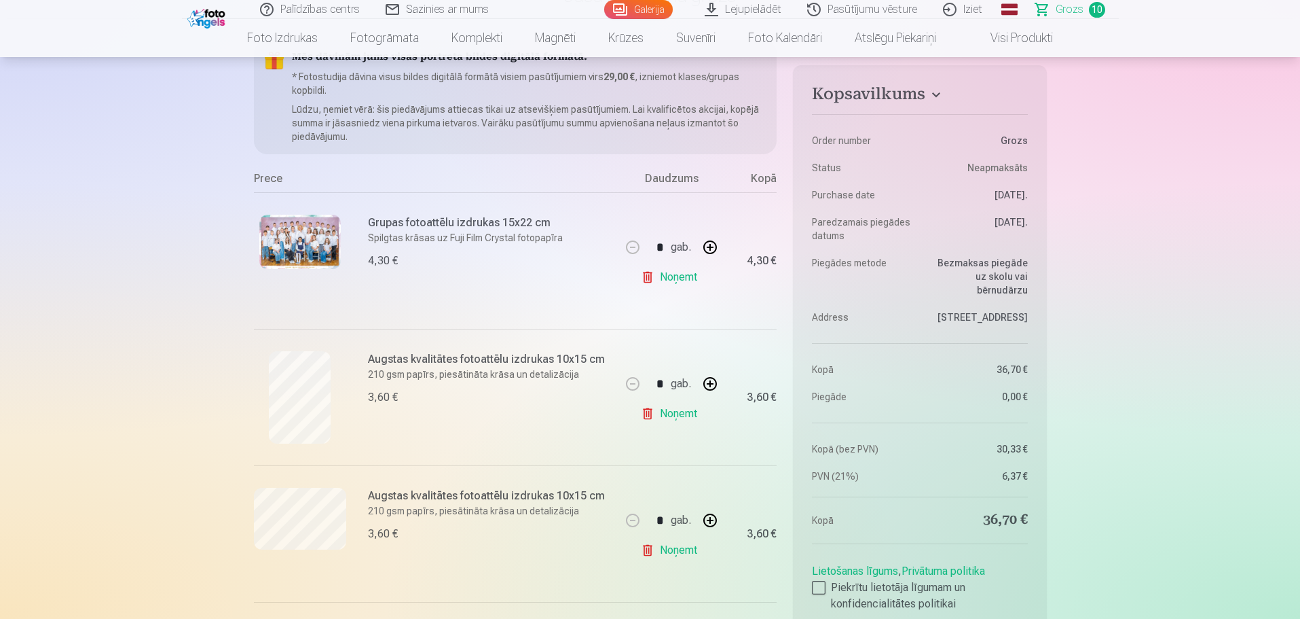
scroll to position [157, 0]
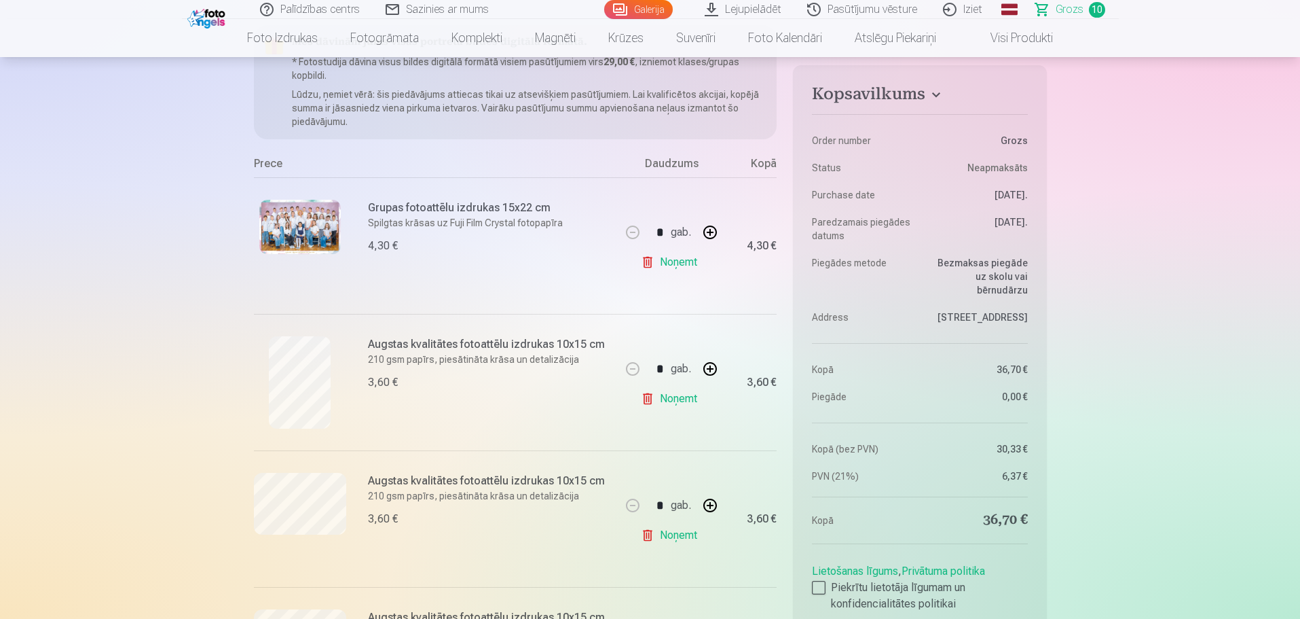
drag, startPoint x: 1184, startPoint y: 363, endPoint x: 1179, endPoint y: 355, distance: 8.9
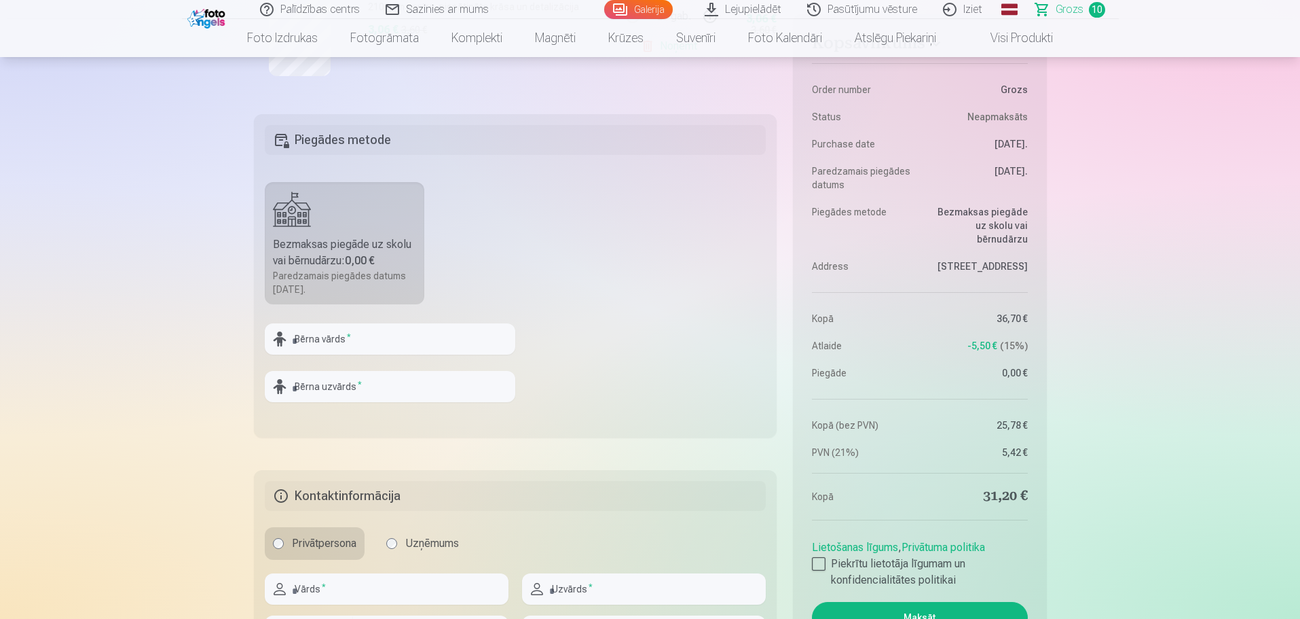
scroll to position [1556, 0]
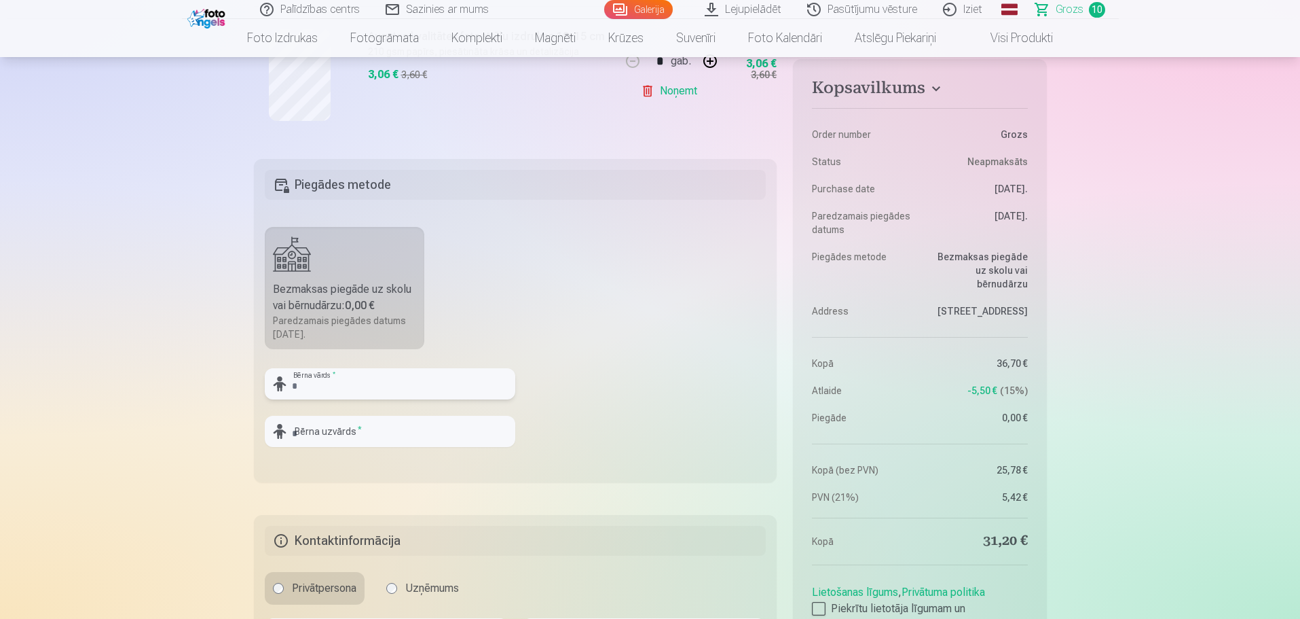
click at [361, 384] on input "text" at bounding box center [390, 383] width 251 height 31
type input "*********"
click at [363, 437] on input "text" at bounding box center [390, 431] width 251 height 31
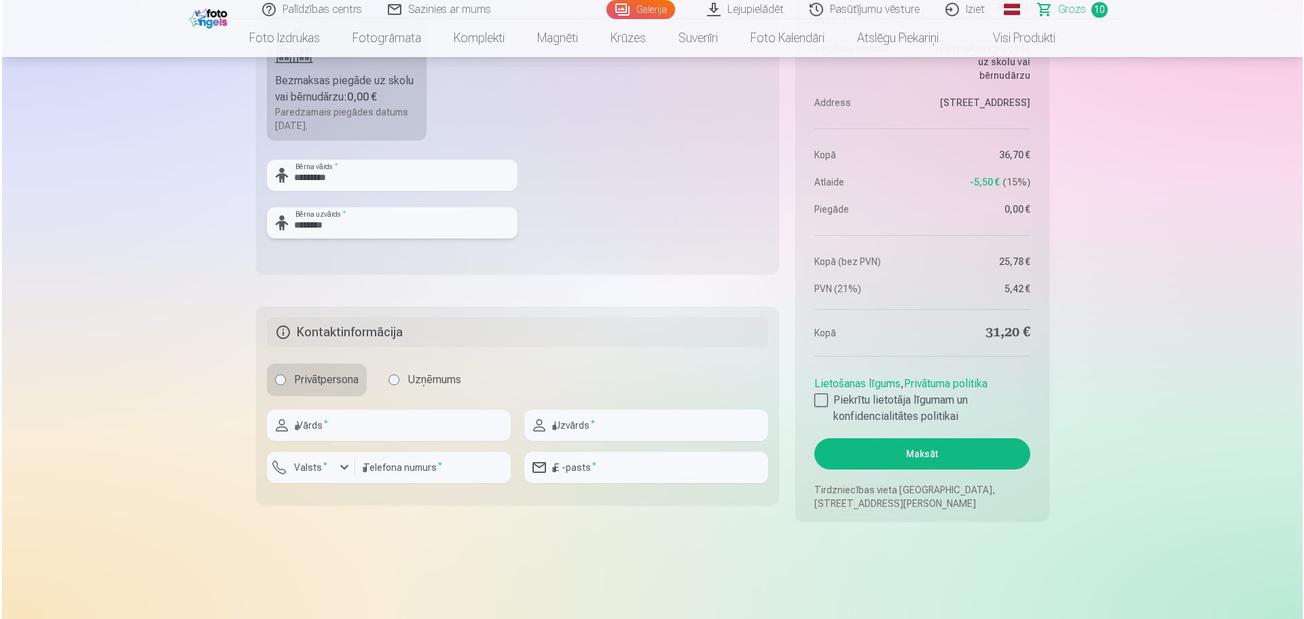
scroll to position [1877, 0]
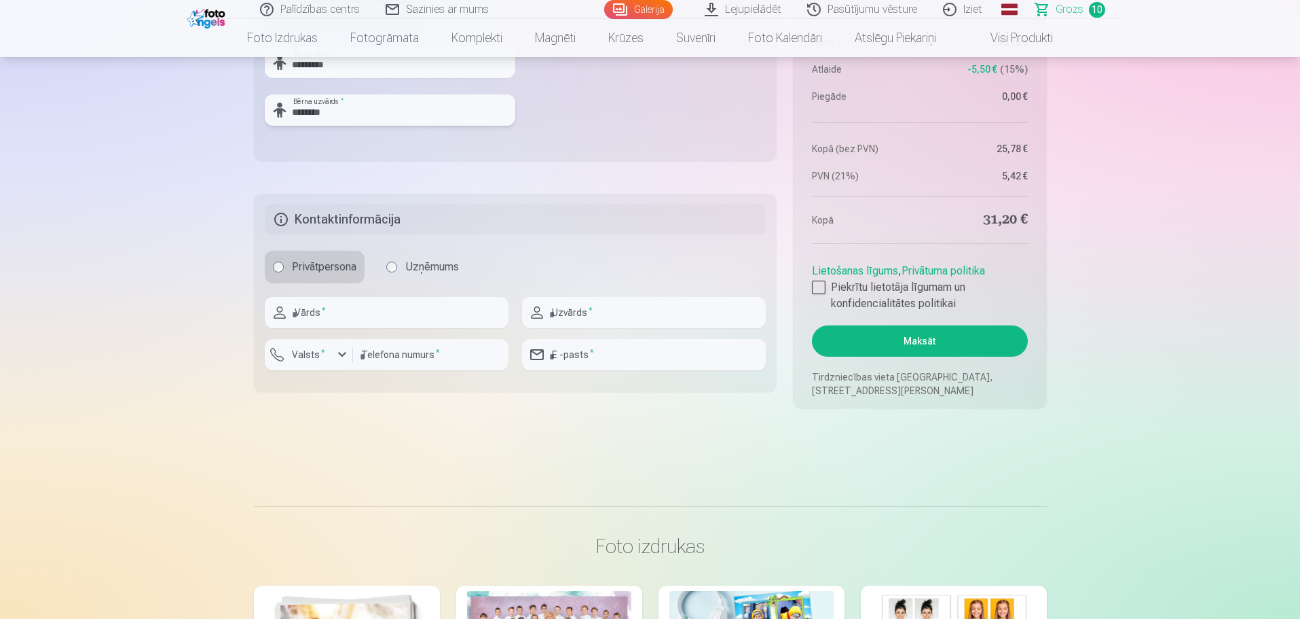
type input "********"
click at [385, 308] on input "text" at bounding box center [387, 312] width 244 height 31
type input "******"
click at [636, 320] on input "text" at bounding box center [644, 312] width 244 height 31
type input "********"
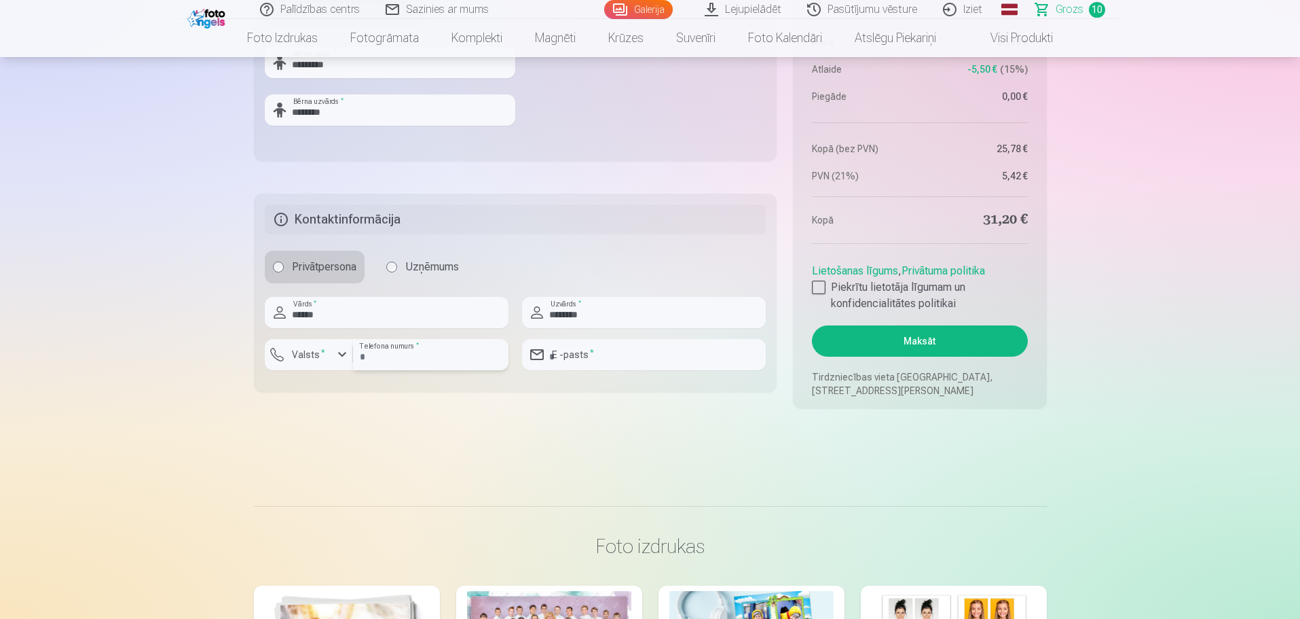
click at [399, 349] on input "number" at bounding box center [430, 354] width 155 height 31
click at [286, 364] on button "Valsts *" at bounding box center [309, 354] width 88 height 31
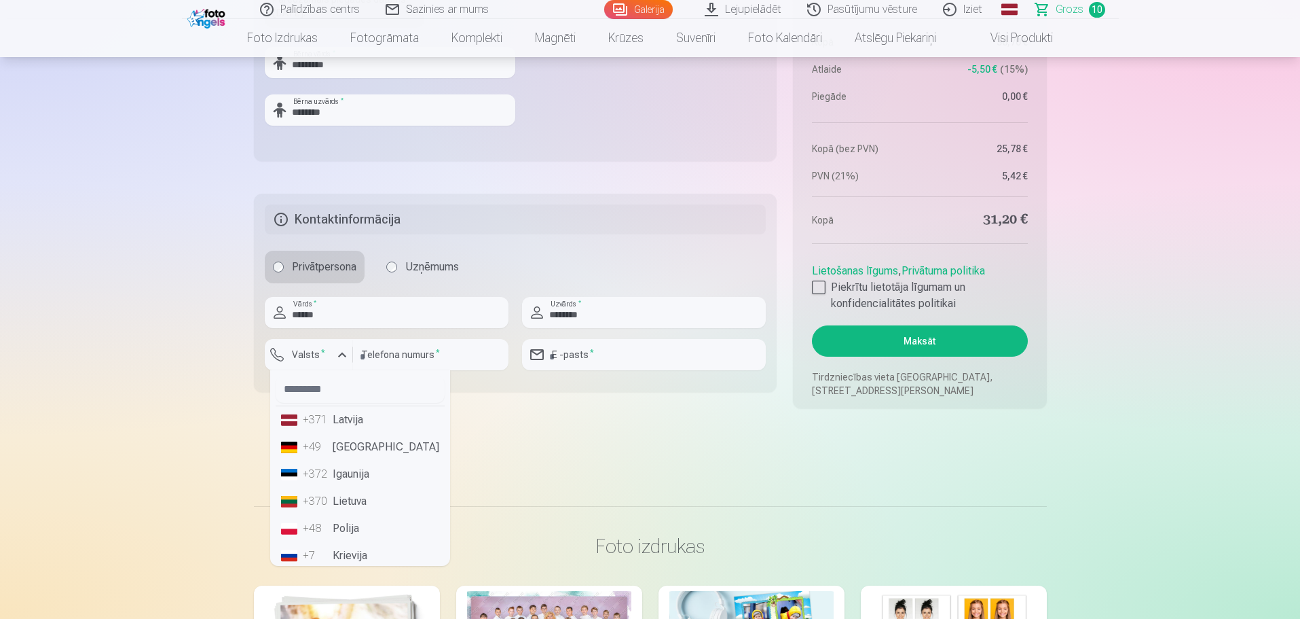
click at [324, 420] on div "+371" at bounding box center [316, 419] width 27 height 16
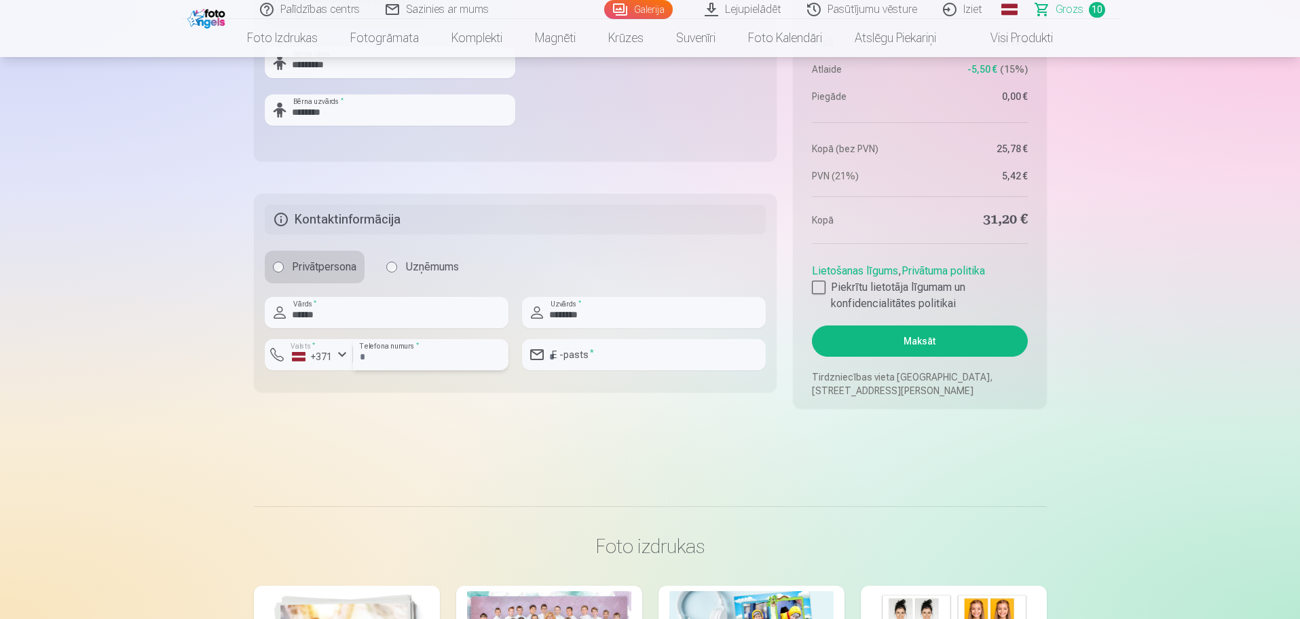
click at [405, 356] on input "number" at bounding box center [430, 354] width 155 height 31
type input "********"
click at [623, 346] on input "email" at bounding box center [644, 354] width 244 height 31
type input "**********"
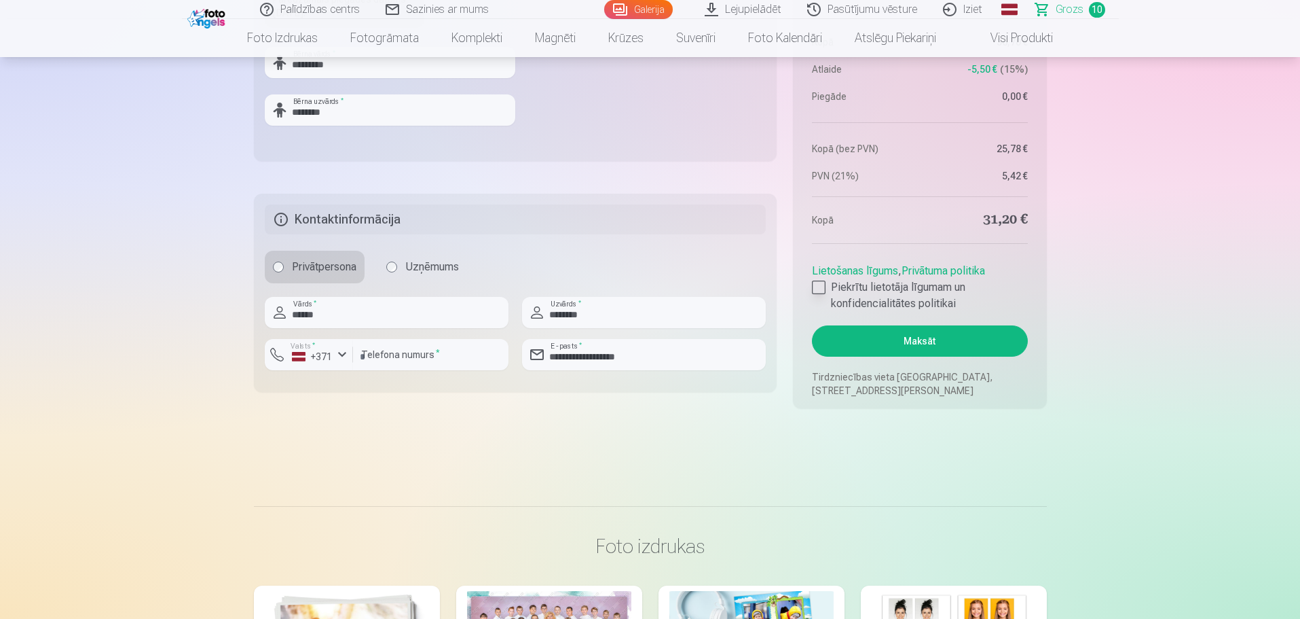
click at [815, 287] on div at bounding box center [819, 287] width 14 height 14
click at [959, 340] on button "Maksāt" at bounding box center [919, 340] width 215 height 31
